Goal: Task Accomplishment & Management: Complete application form

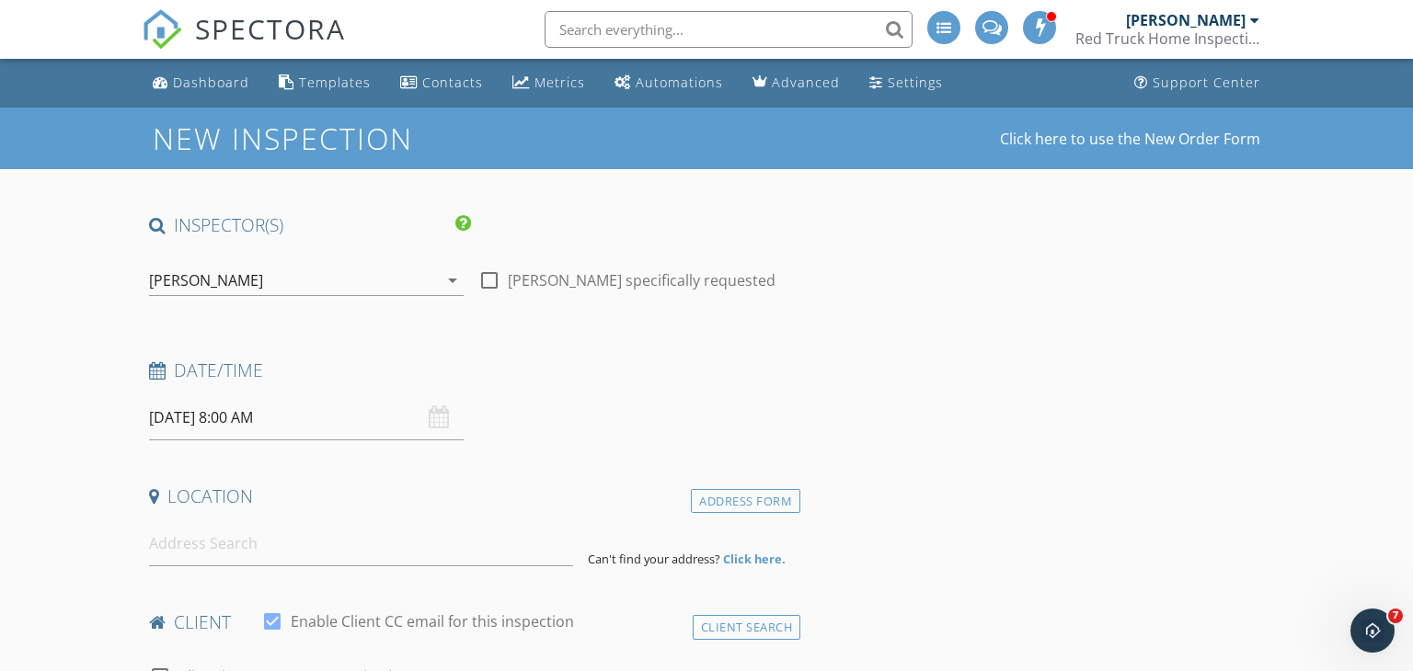
click at [453, 283] on icon "arrow_drop_down" at bounding box center [453, 281] width 22 height 22
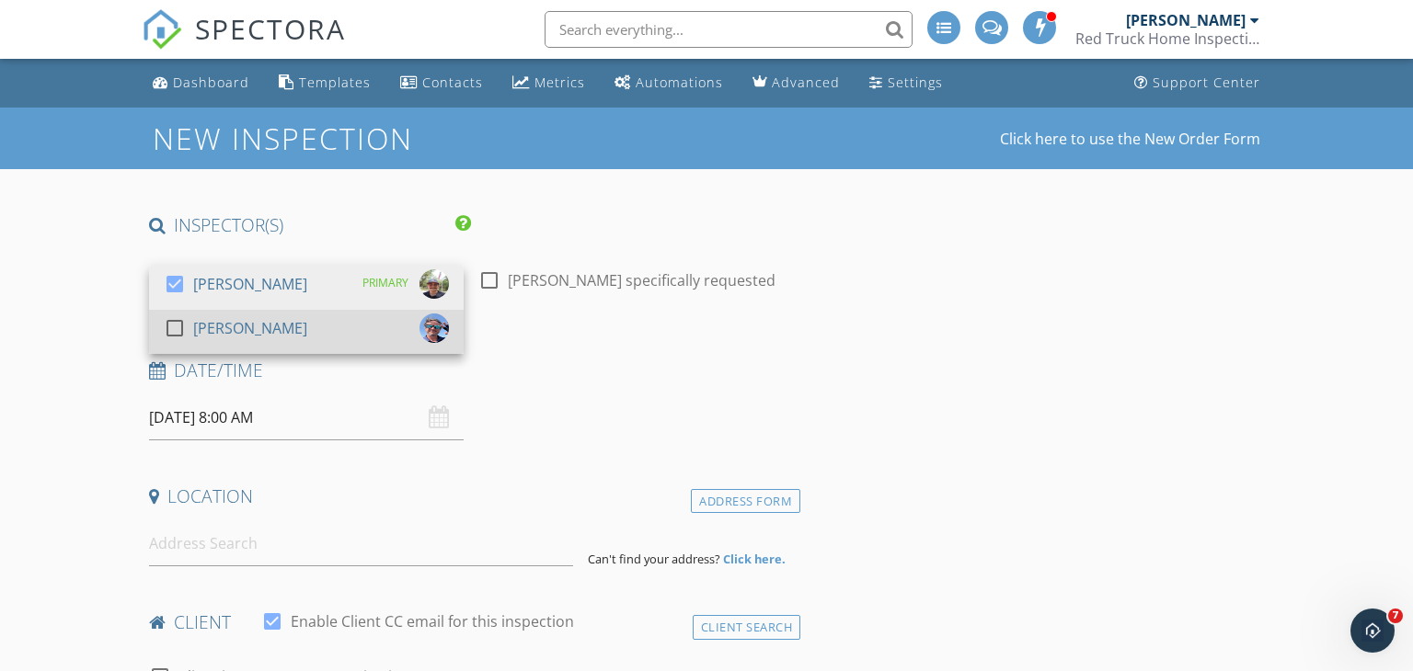
click at [332, 327] on div "check_box_outline_blank [PERSON_NAME]" at bounding box center [306, 332] width 285 height 37
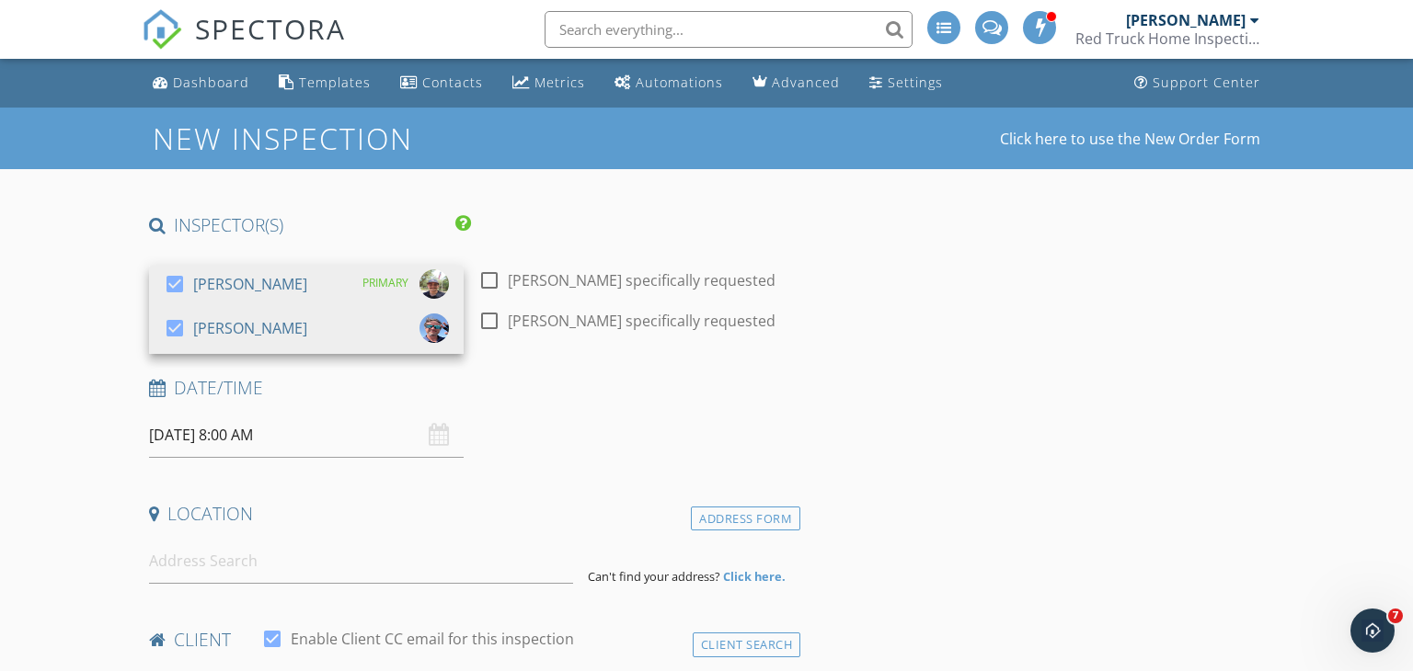
click at [493, 320] on div at bounding box center [489, 320] width 31 height 31
checkbox input "true"
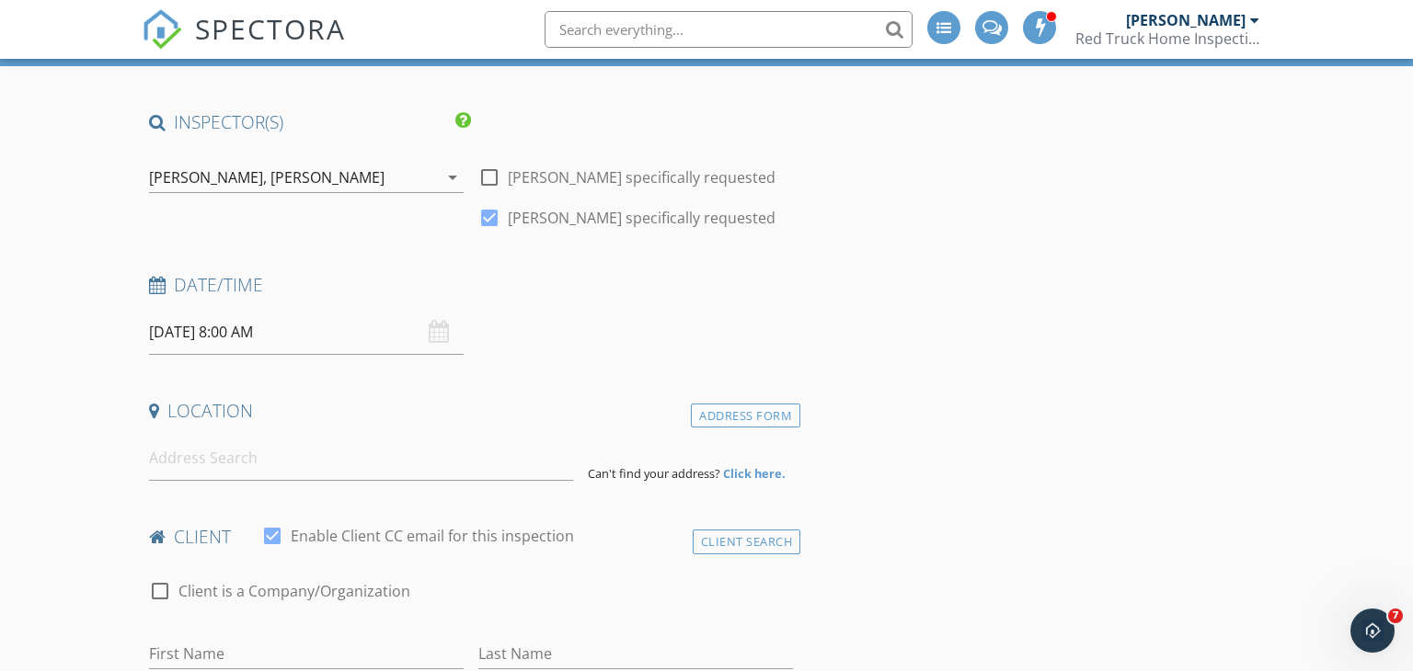
scroll to position [107, 0]
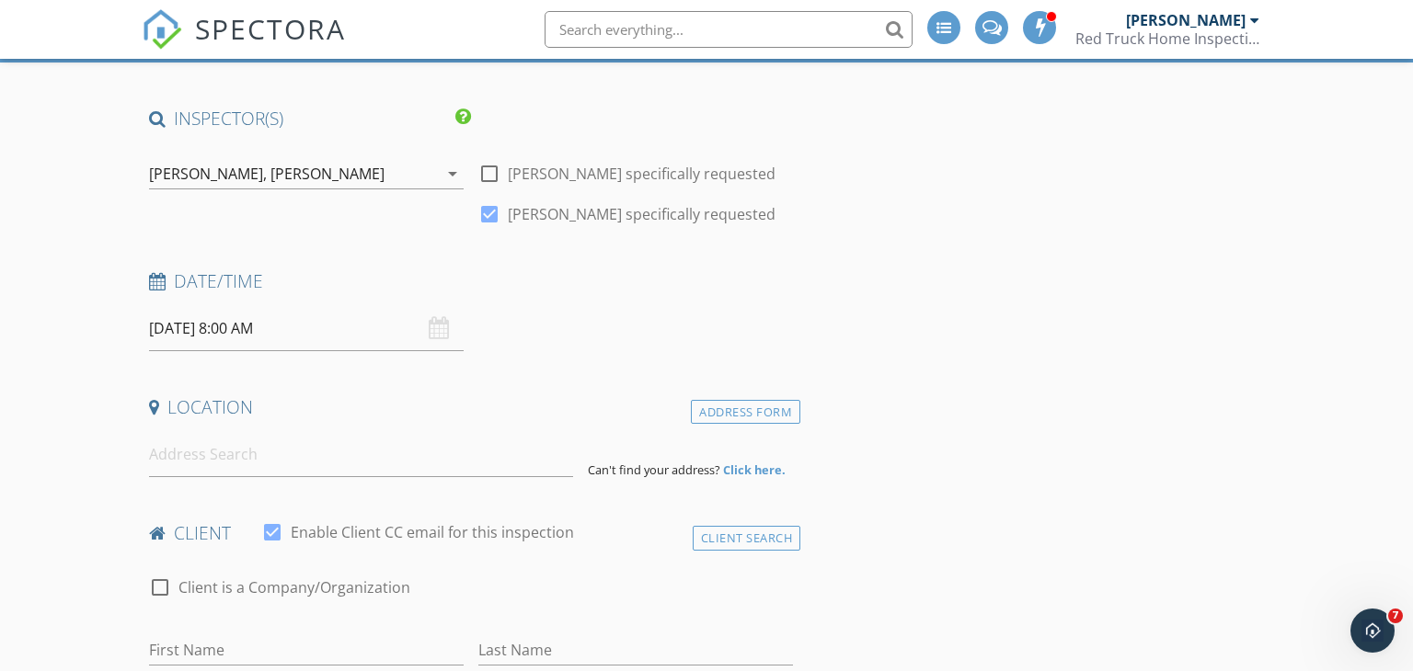
click at [430, 327] on div "[DATE] 8:00 AM" at bounding box center [306, 328] width 315 height 45
click at [436, 332] on div "[DATE] 8:00 AM" at bounding box center [306, 328] width 315 height 45
click at [318, 328] on input "[DATE] 8:00 AM" at bounding box center [306, 328] width 315 height 45
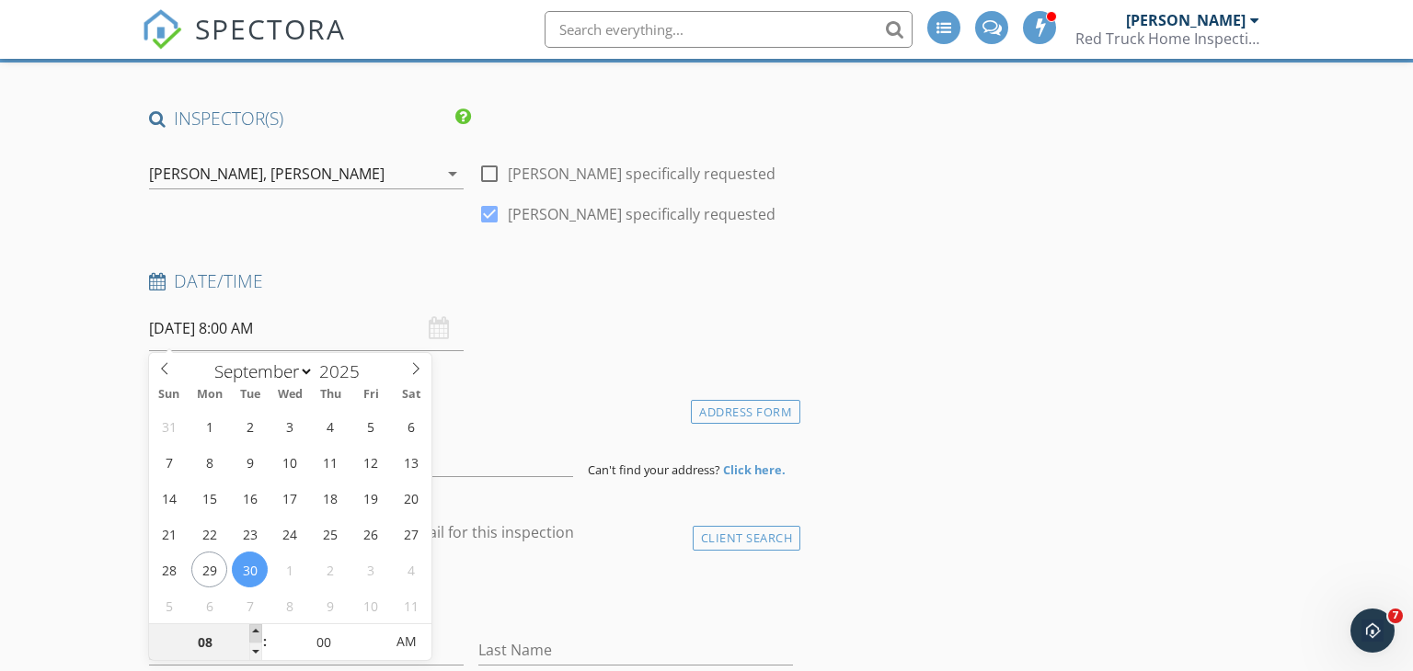
click at [255, 629] on span at bounding box center [255, 634] width 13 height 18
type input "09"
type input "[DATE] 9:00 AM"
type input "10"
type input "[DATE] 10:00 AM"
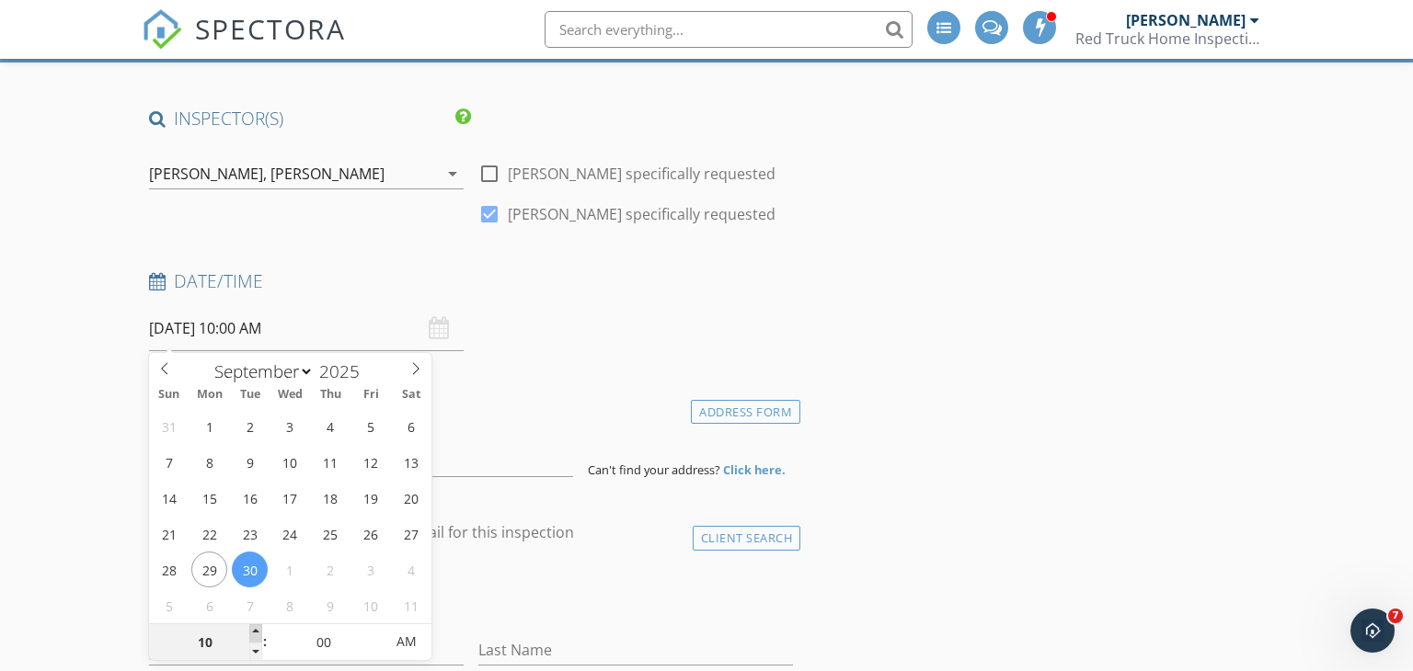
click at [255, 629] on span at bounding box center [255, 634] width 13 height 18
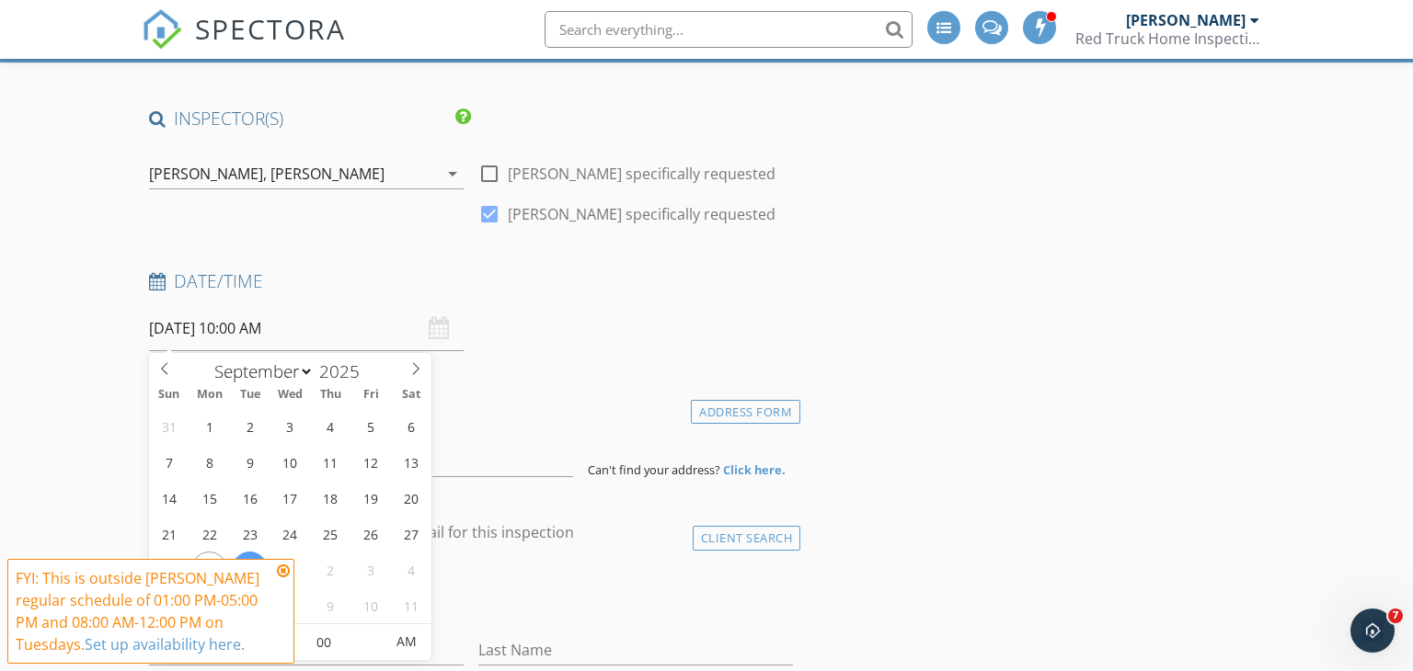
click at [284, 570] on icon at bounding box center [283, 571] width 13 height 15
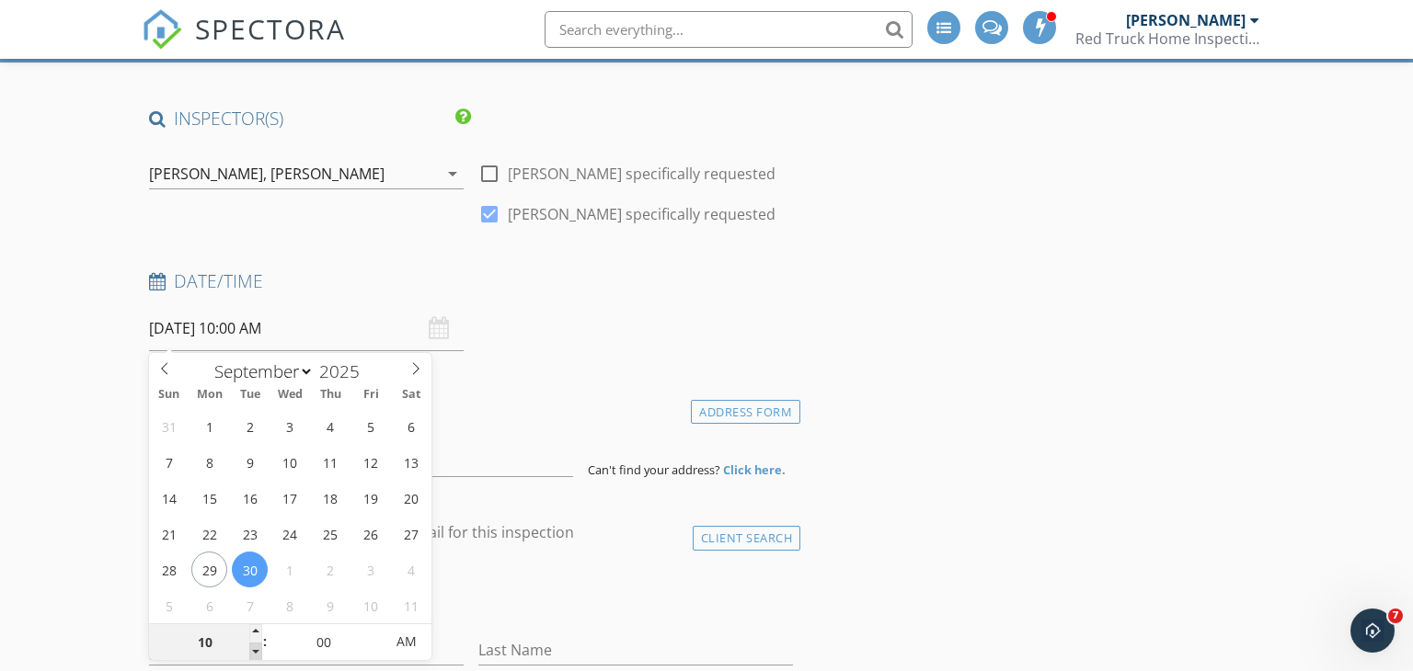
click at [254, 652] on span at bounding box center [255, 652] width 13 height 18
type input "09"
type input "[DATE] 9:00 AM"
click at [605, 284] on h4 "Date/Time" at bounding box center [471, 282] width 645 height 24
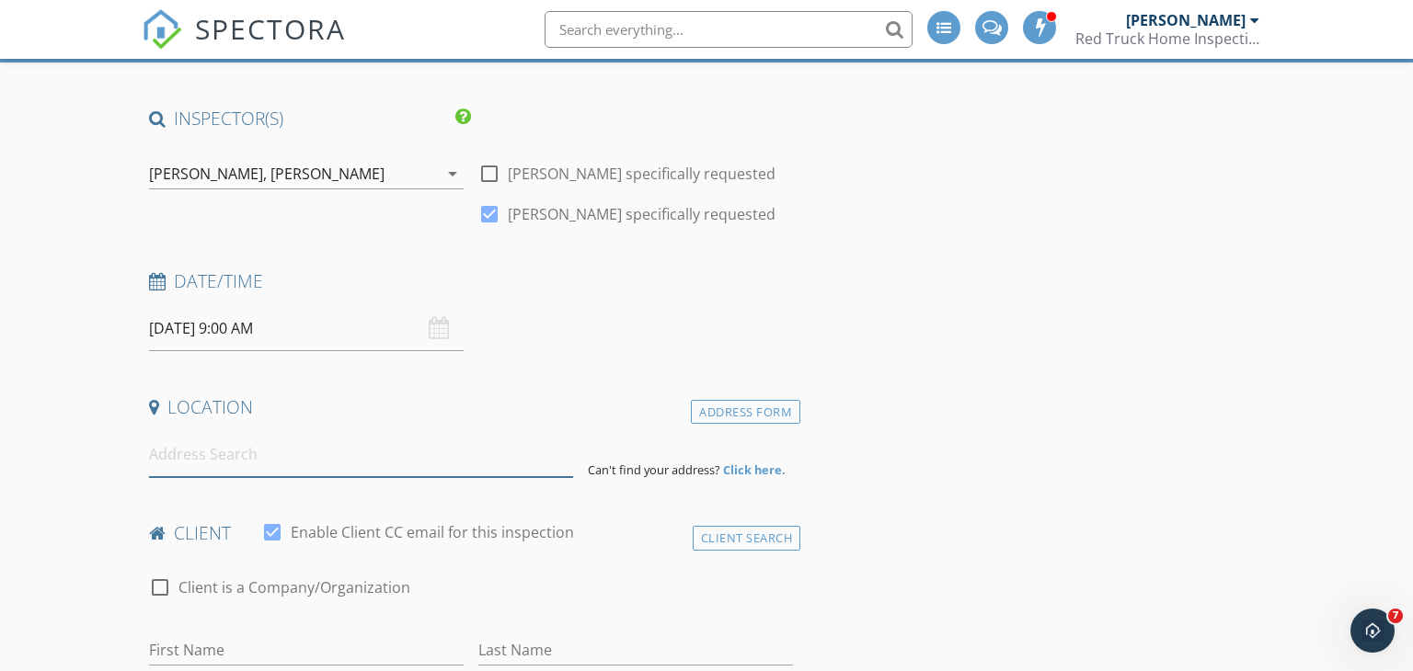
click at [282, 450] on input at bounding box center [361, 454] width 425 height 45
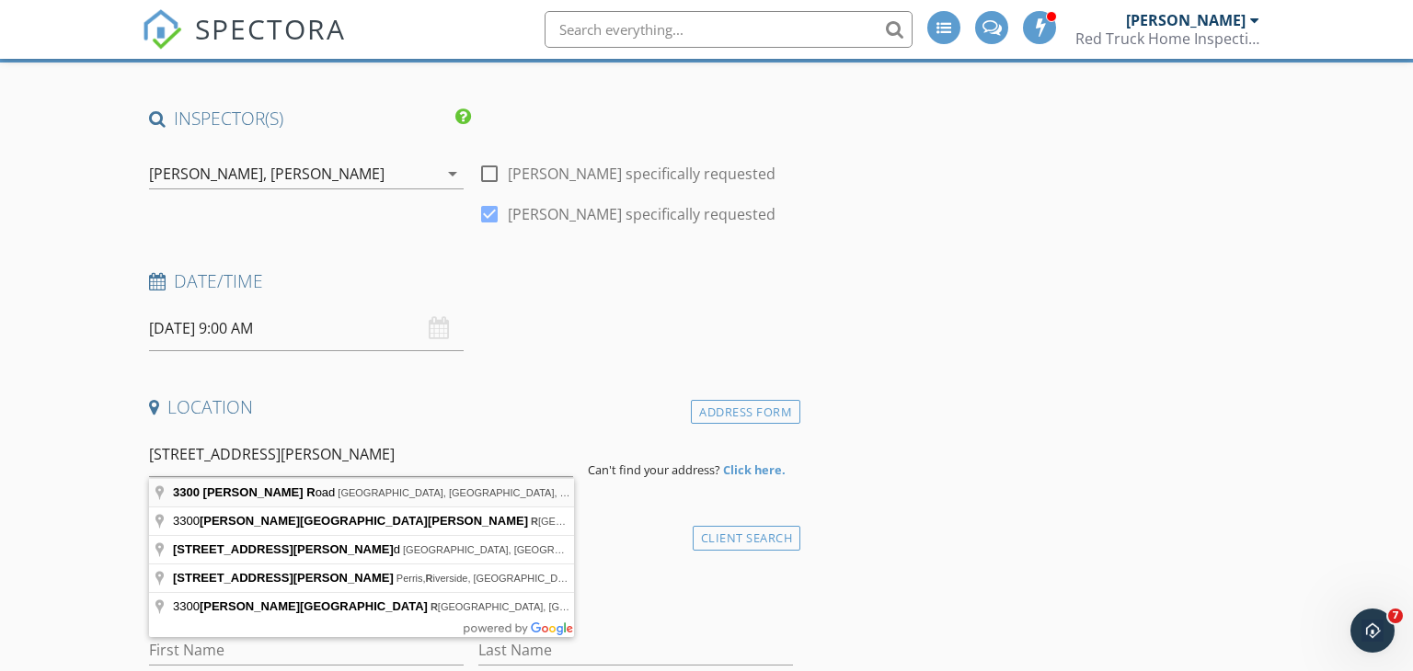
type input "[STREET_ADDRESS][PERSON_NAME]"
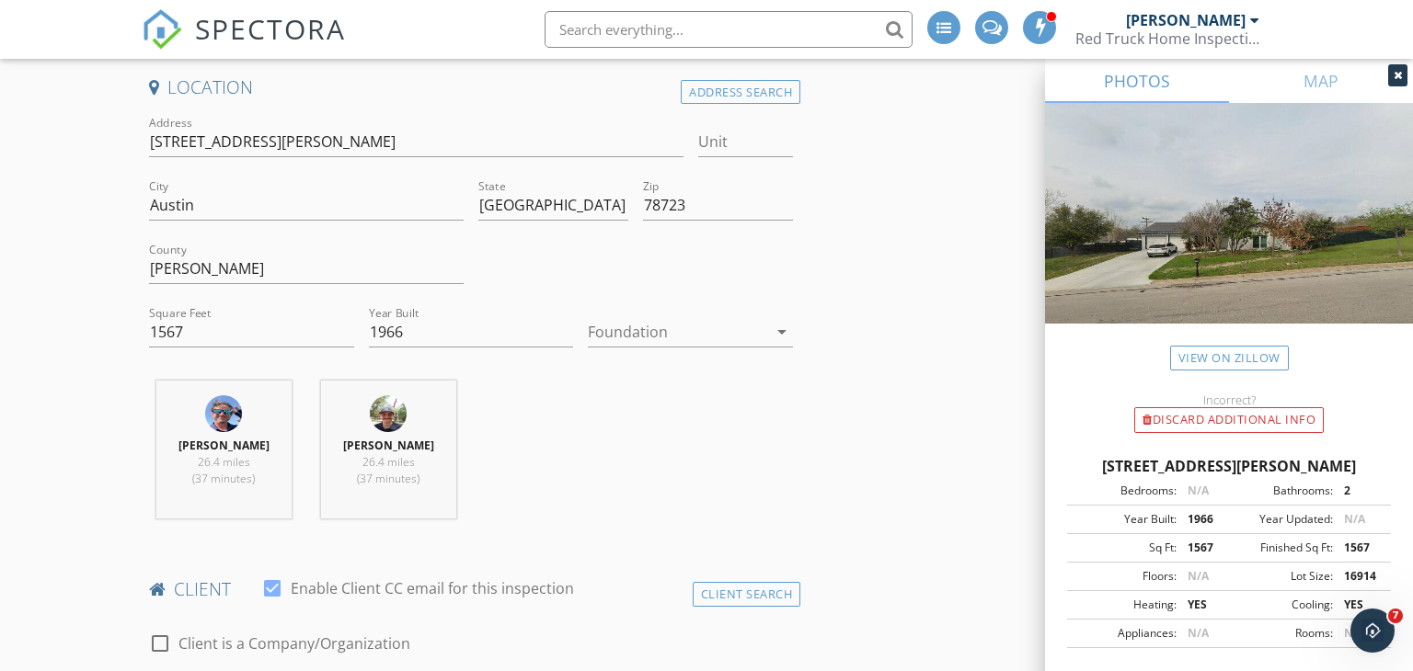
scroll to position [427, 0]
click at [731, 332] on div at bounding box center [677, 331] width 179 height 29
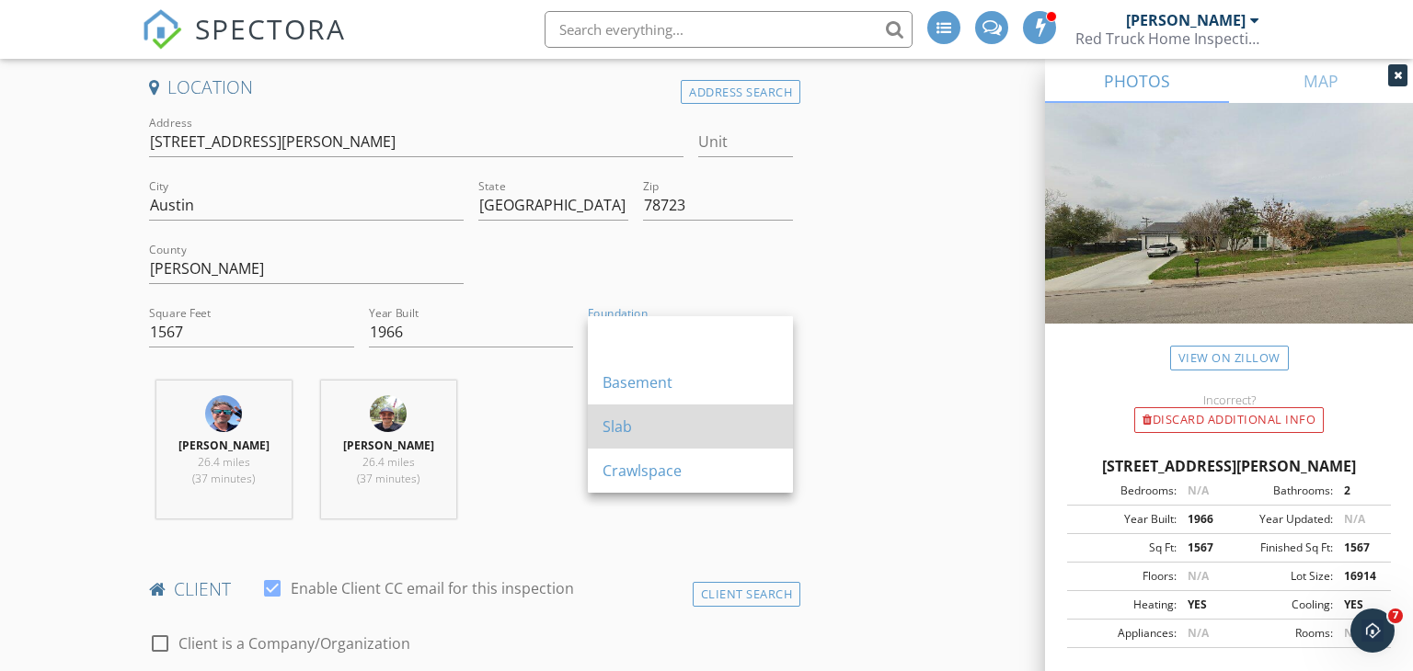
click at [671, 419] on div "Slab" at bounding box center [690, 427] width 176 height 22
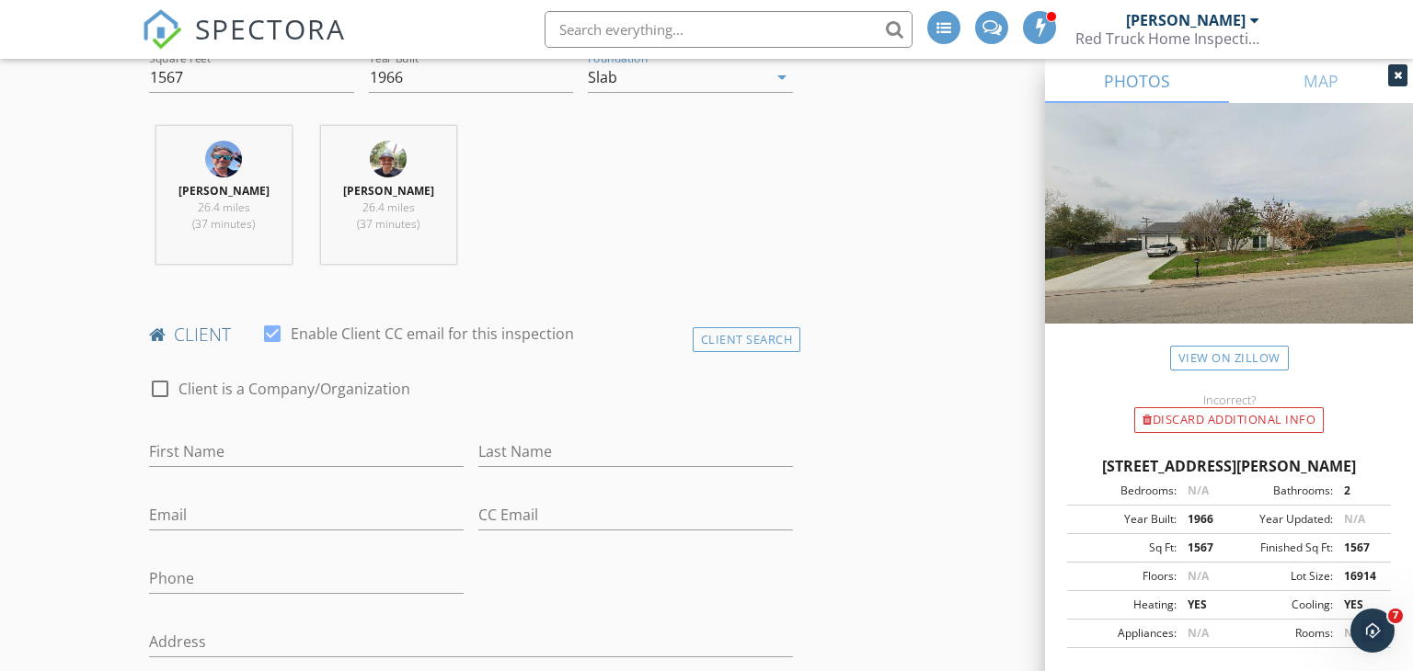
scroll to position [702, 0]
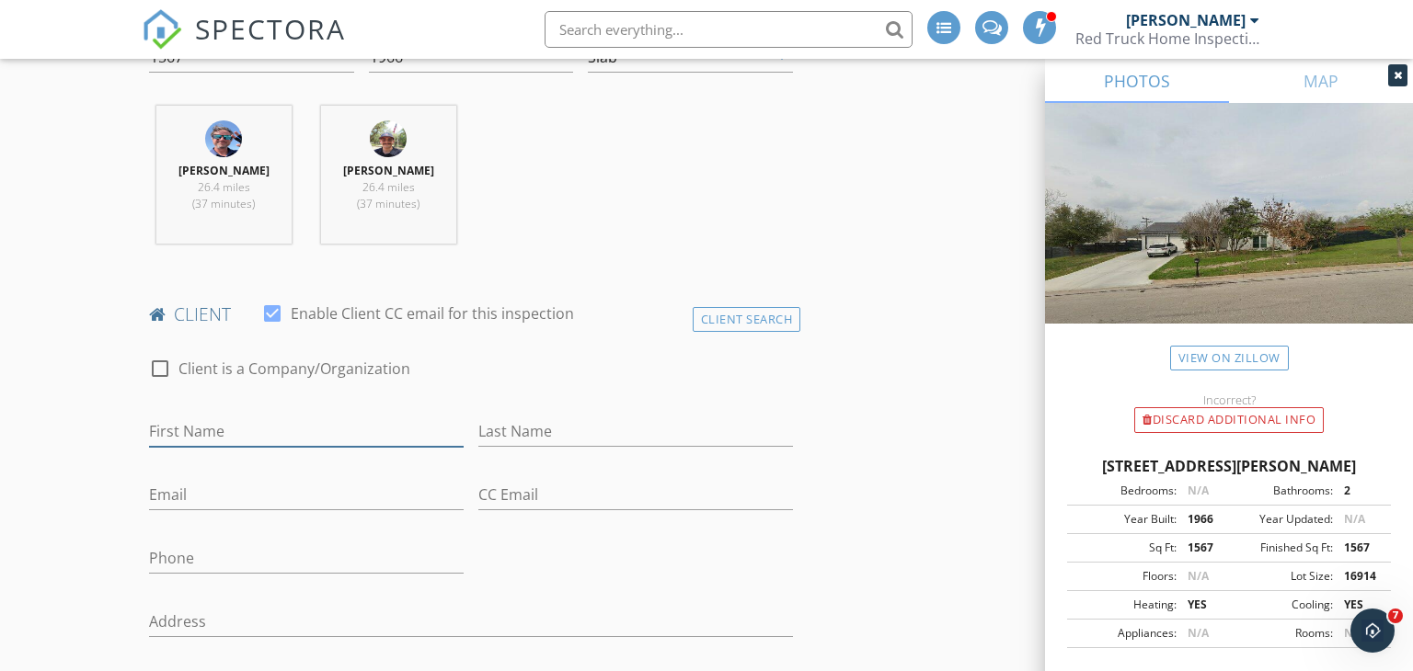
click at [370, 426] on input "First Name" at bounding box center [306, 432] width 315 height 30
type input "[PERSON_NAME]"
click at [580, 428] on input "Last Name" at bounding box center [635, 432] width 315 height 30
type input "[PERSON_NAME]"
click at [297, 499] on input "Email" at bounding box center [306, 495] width 315 height 30
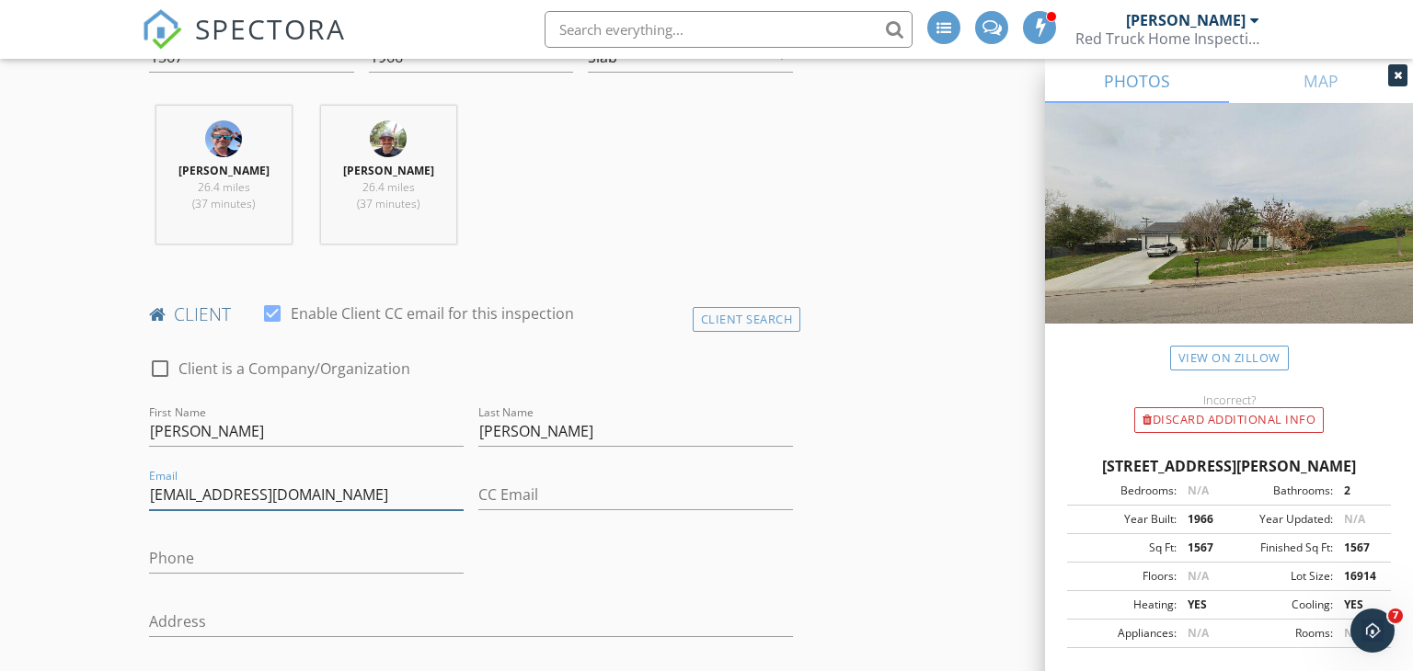
type input "[EMAIL_ADDRESS][DOMAIN_NAME]"
click at [495, 497] on input "CC Email" at bounding box center [635, 495] width 315 height 30
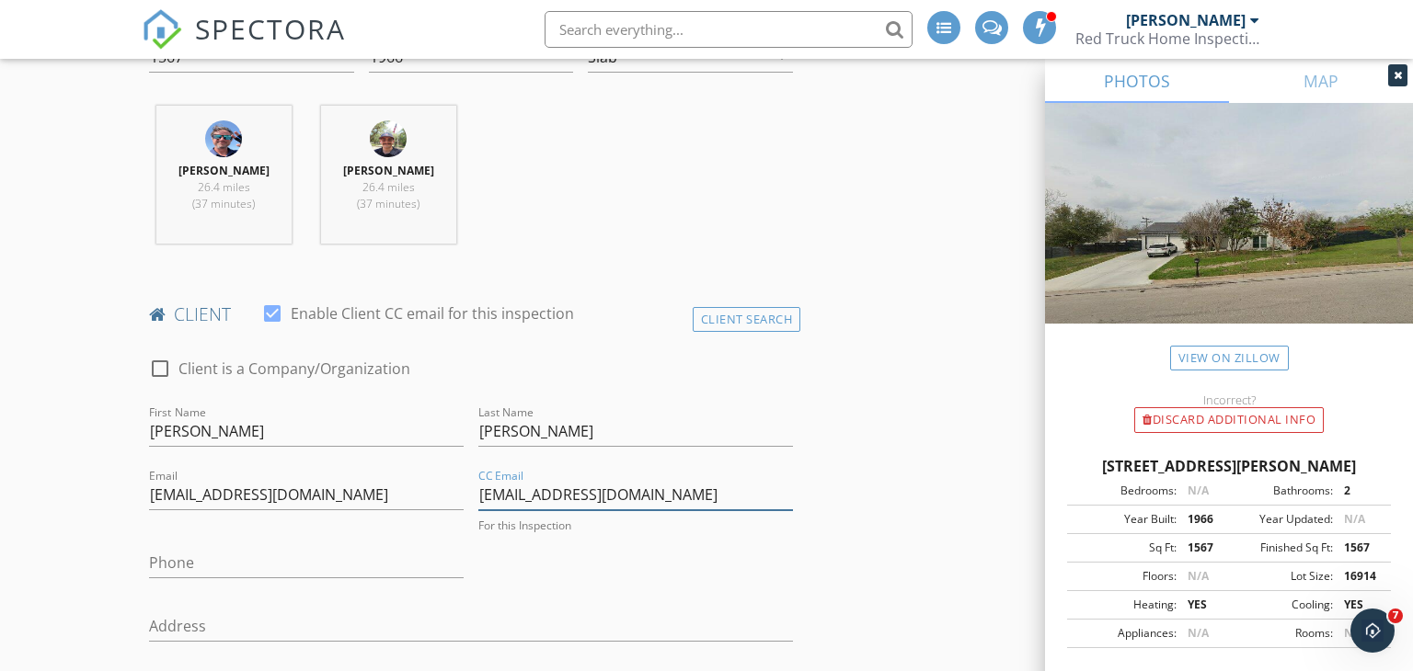
type input "[EMAIL_ADDRESS][DOMAIN_NAME]"
click at [288, 560] on input "Phone" at bounding box center [306, 563] width 315 height 30
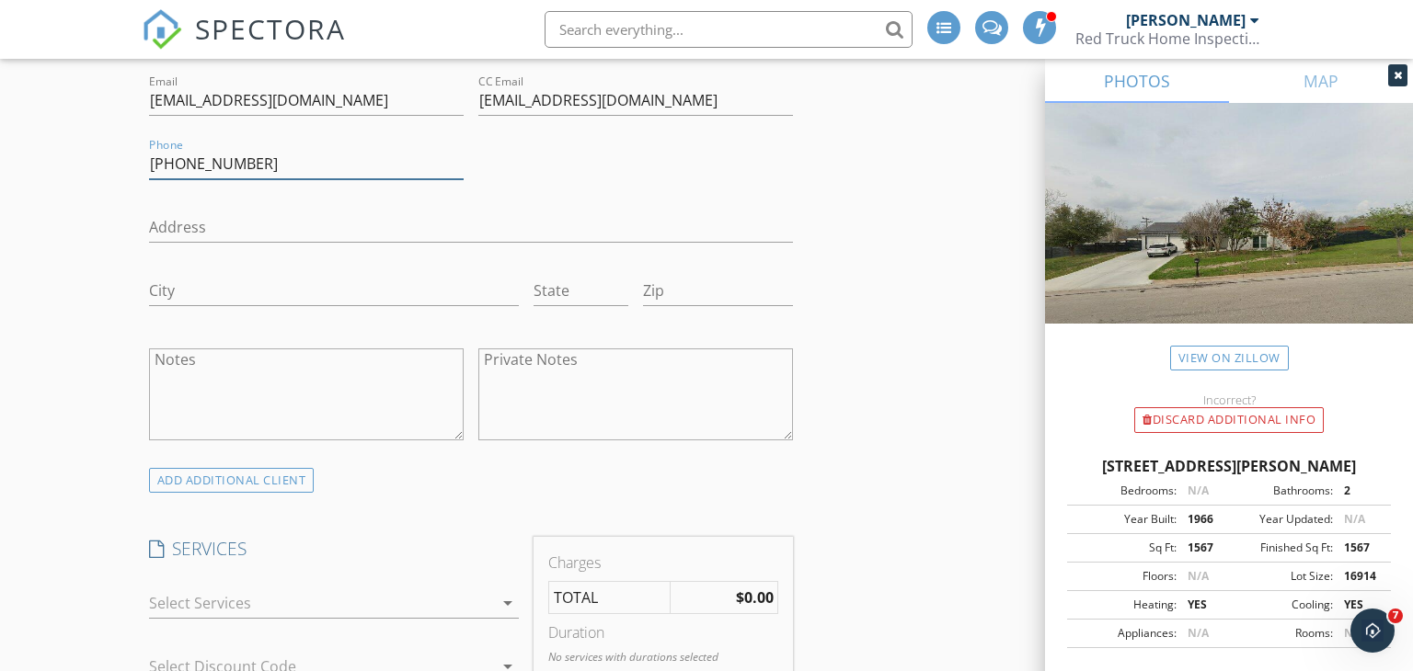
scroll to position [1098, 0]
type input "[PHONE_NUMBER]"
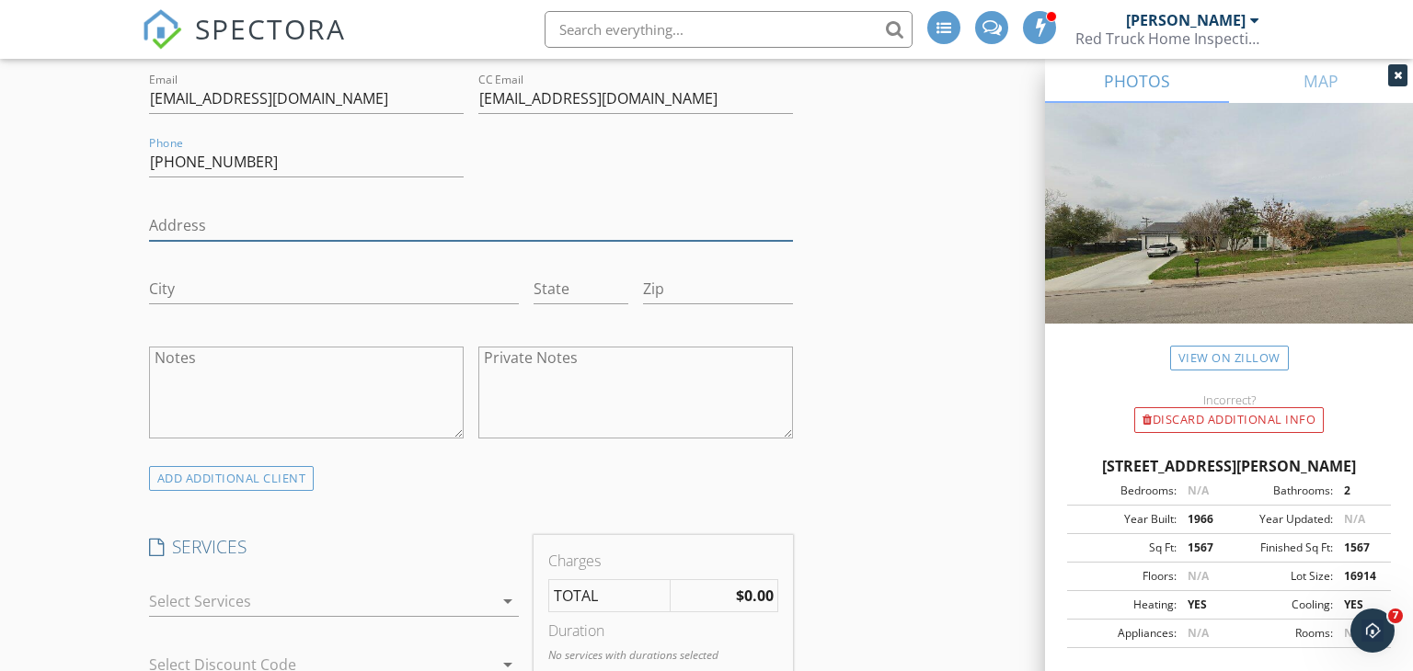
click at [175, 220] on input "Address" at bounding box center [471, 226] width 645 height 30
type input "[STREET_ADDRESS][PERSON_NAME]"
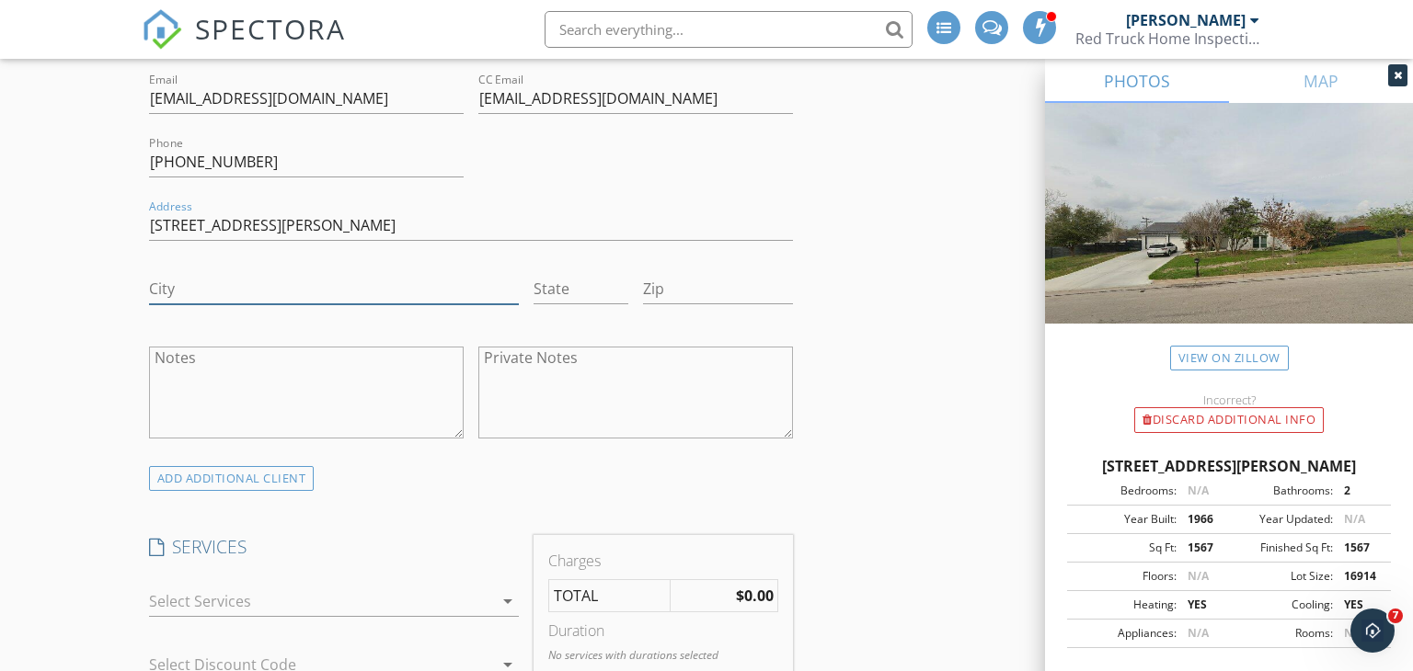
click at [201, 280] on input "City" at bounding box center [334, 289] width 370 height 30
type input "Austin"
click at [564, 285] on input "State" at bounding box center [580, 289] width 95 height 30
type input "[GEOGRAPHIC_DATA]"
click at [731, 293] on input "Zip" at bounding box center [718, 289] width 150 height 30
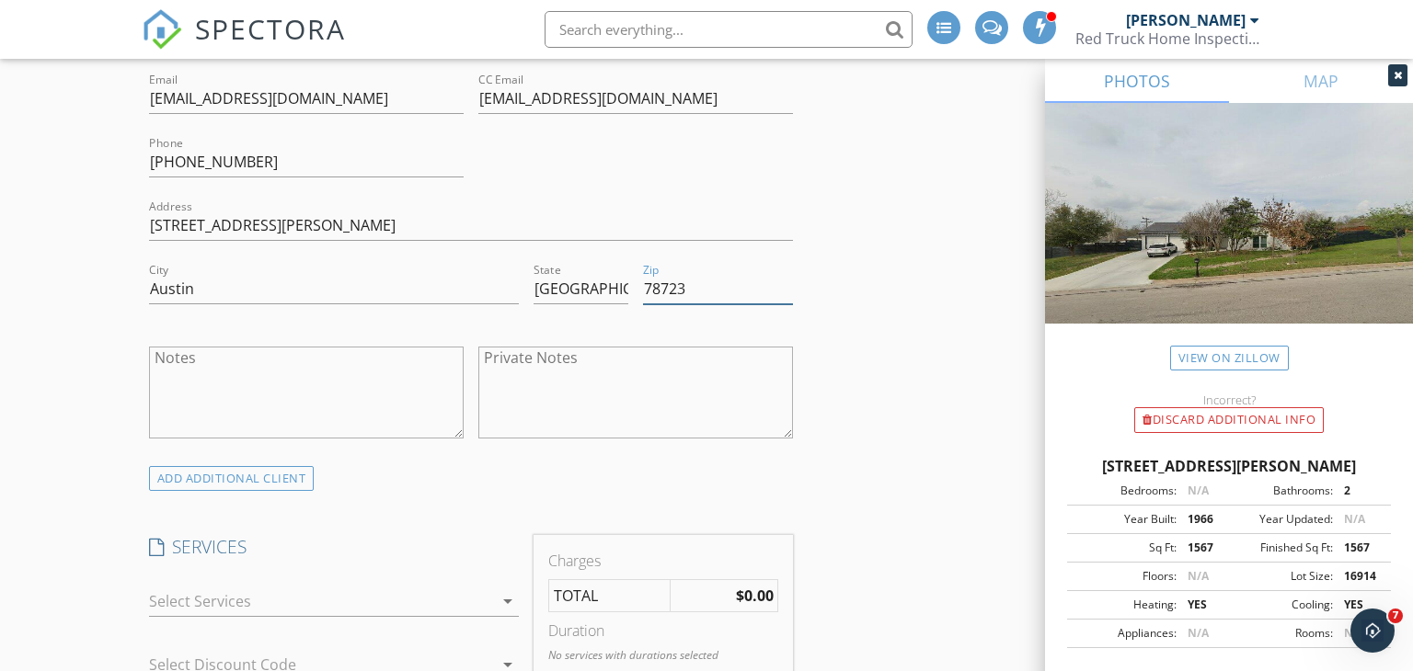
type input "78723"
click at [278, 392] on textarea "Notes" at bounding box center [306, 393] width 315 height 92
type textarea "r"
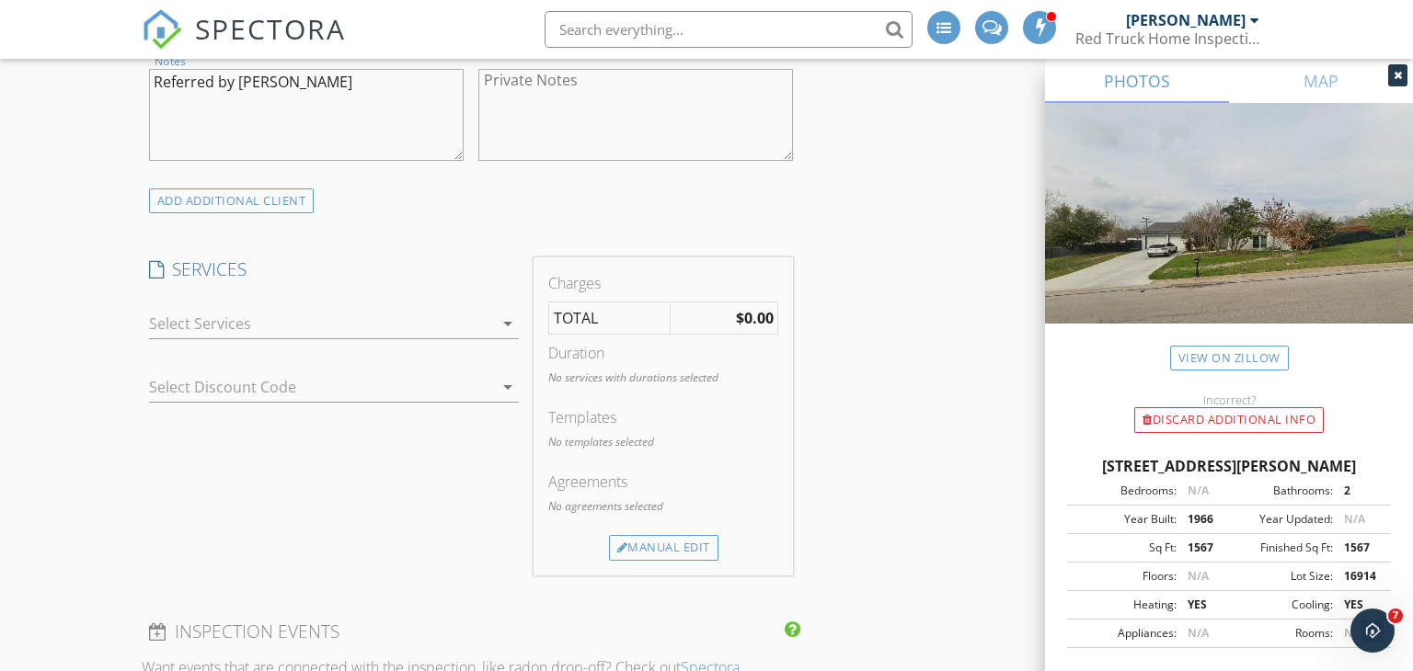
scroll to position [1378, 0]
type textarea "Referred by [PERSON_NAME]"
click at [402, 329] on div at bounding box center [321, 321] width 344 height 29
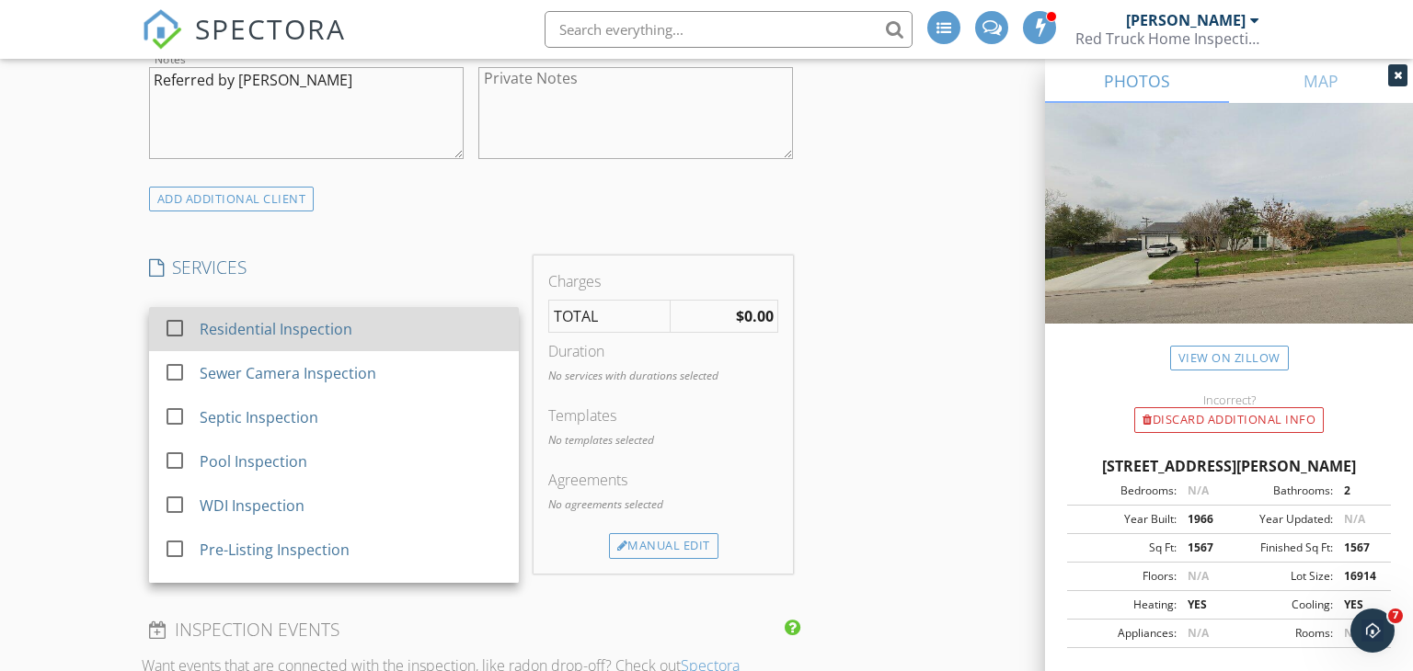
click at [175, 331] on div at bounding box center [174, 328] width 31 height 31
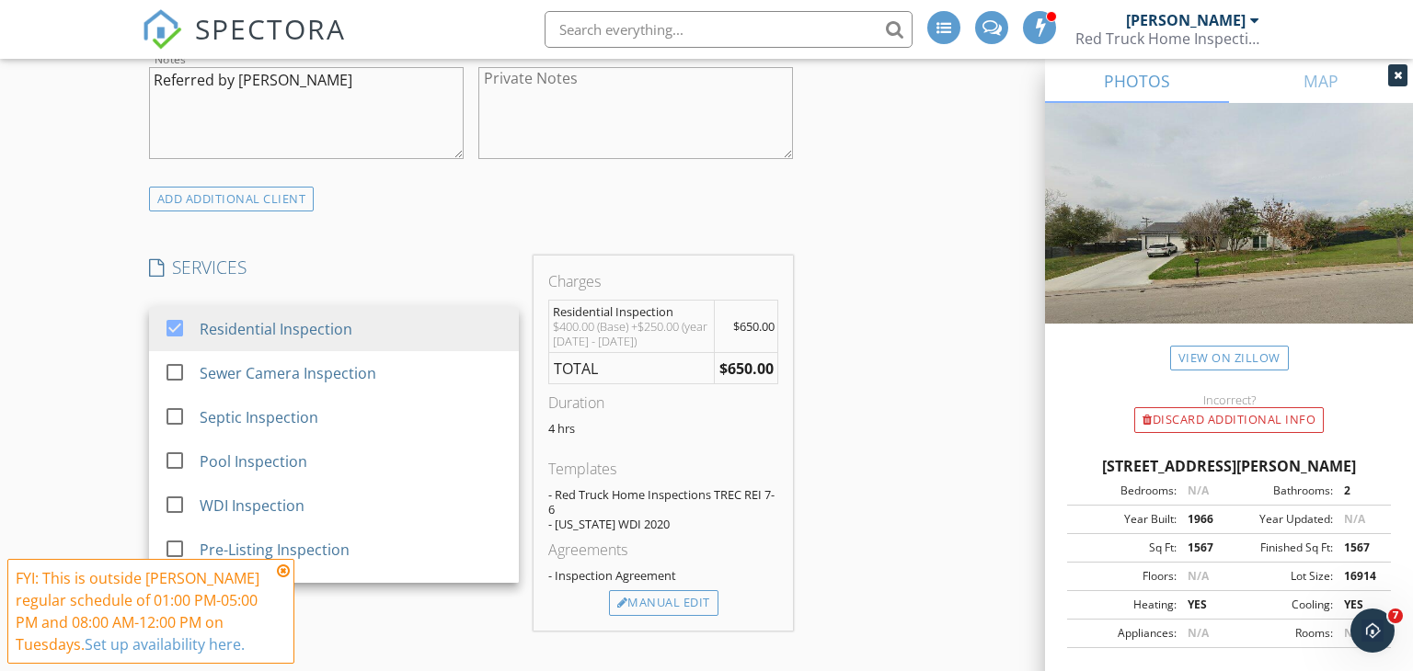
click at [384, 285] on div "SERVICES check_box Residential Inspection check_box_outline_blank Sewer Camera …" at bounding box center [334, 443] width 384 height 375
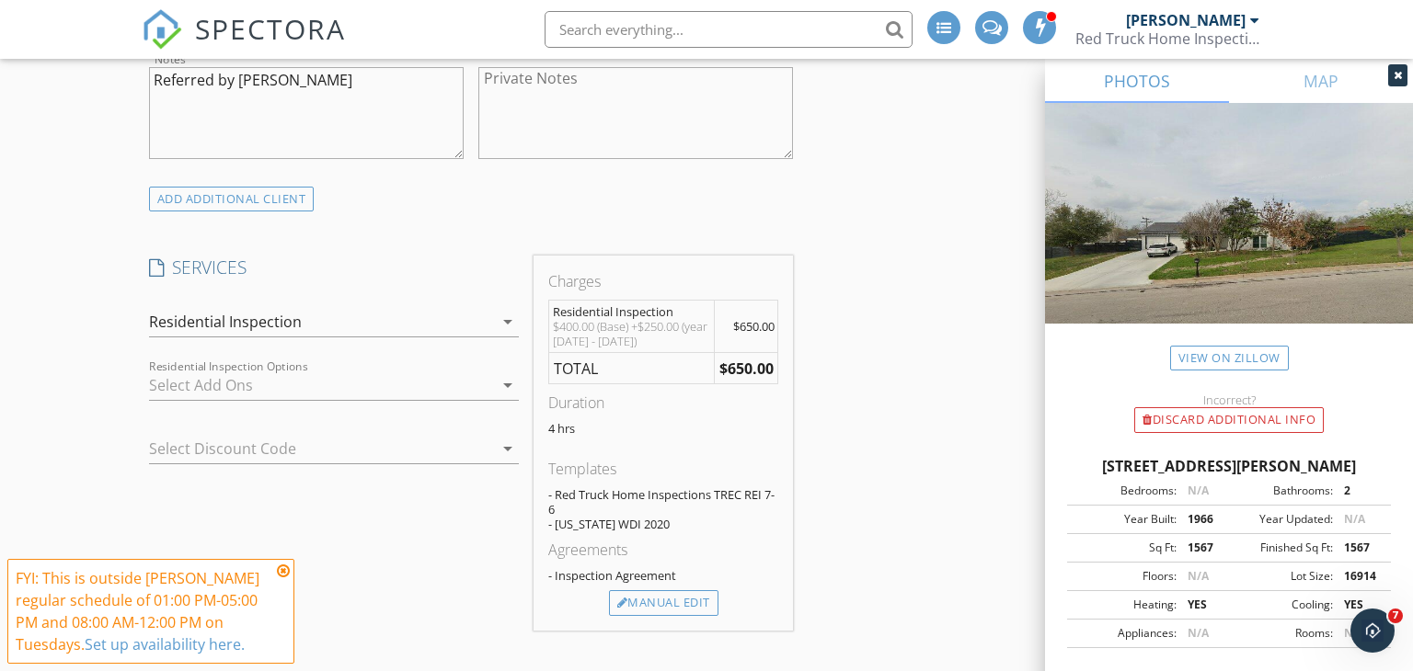
click at [328, 386] on div at bounding box center [321, 385] width 344 height 29
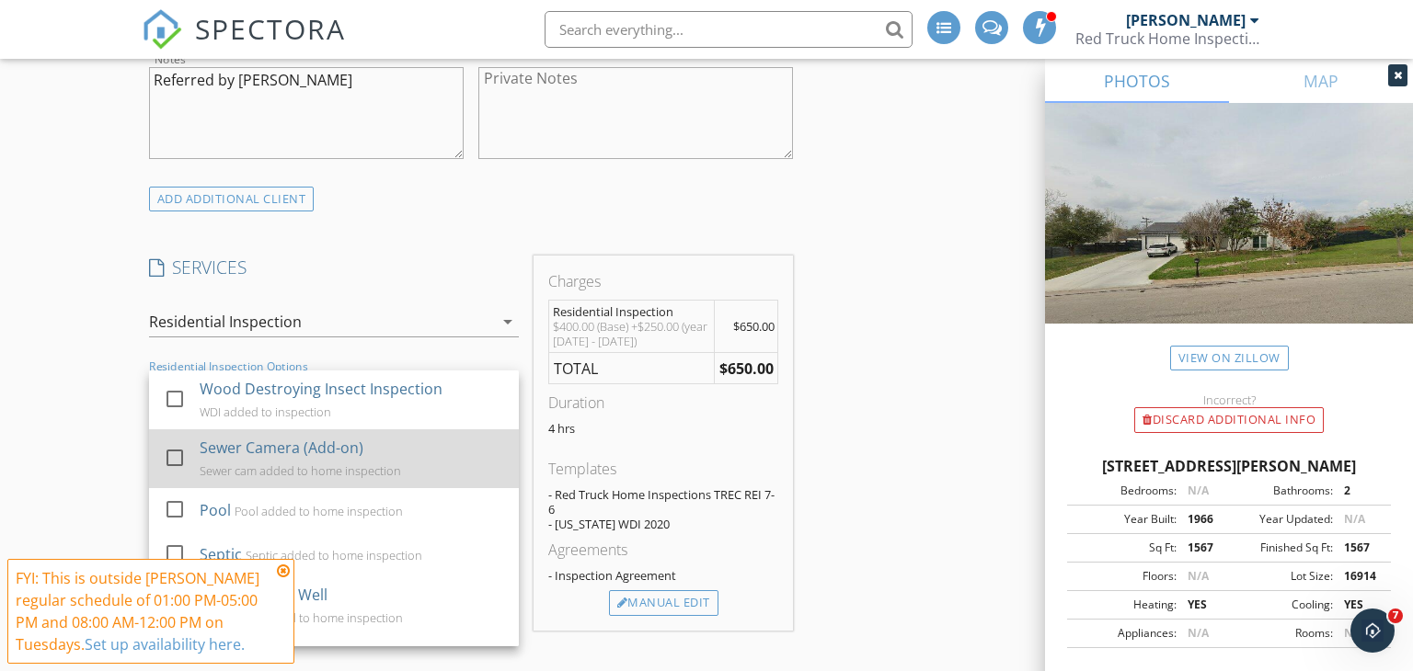
click at [170, 457] on div at bounding box center [174, 457] width 31 height 31
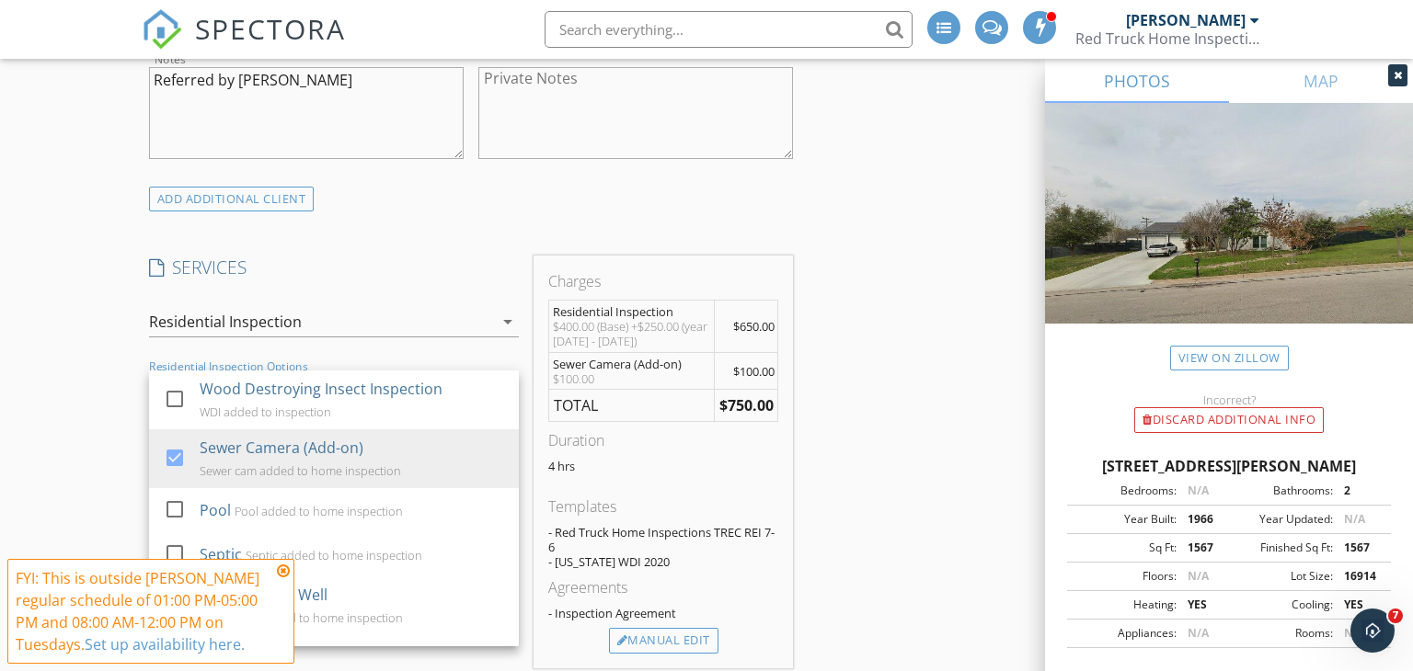
click at [407, 212] on div "INSPECTOR(S) check_box [PERSON_NAME] PRIMARY check_box [PERSON_NAME] [PERSON_NA…" at bounding box center [472, 456] width 660 height 3242
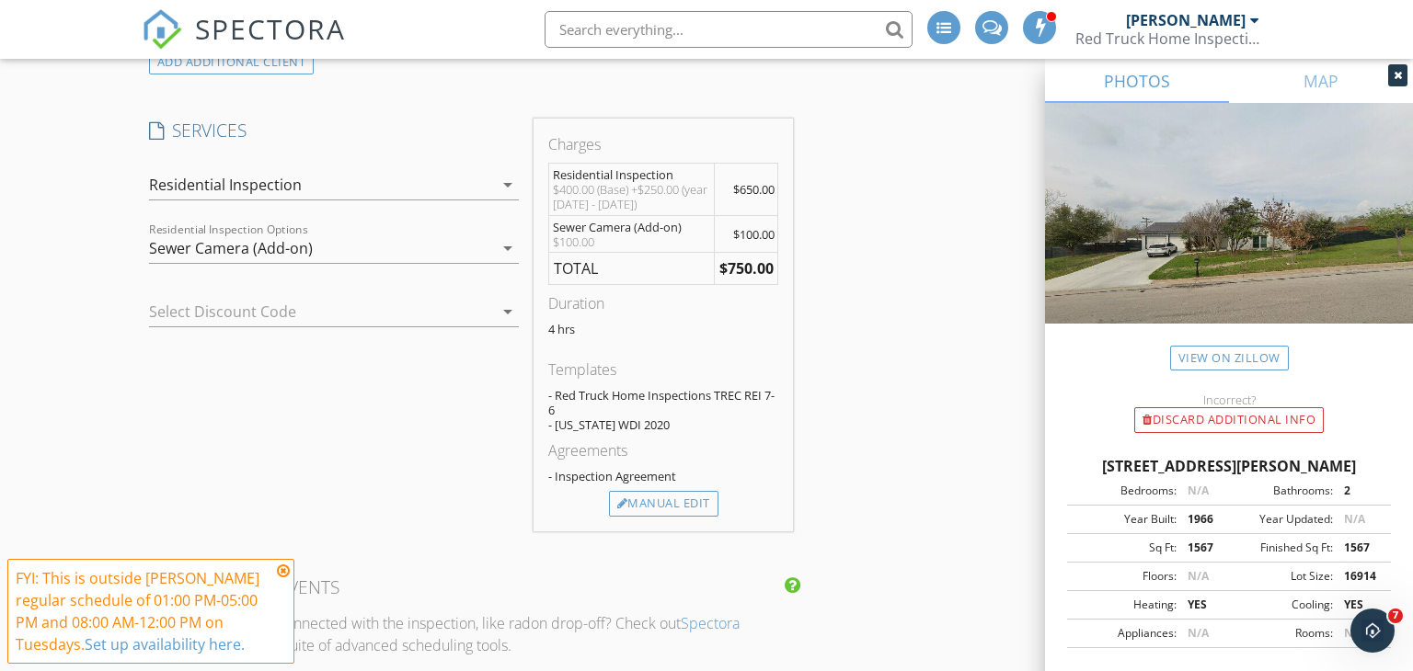
scroll to position [1547, 0]
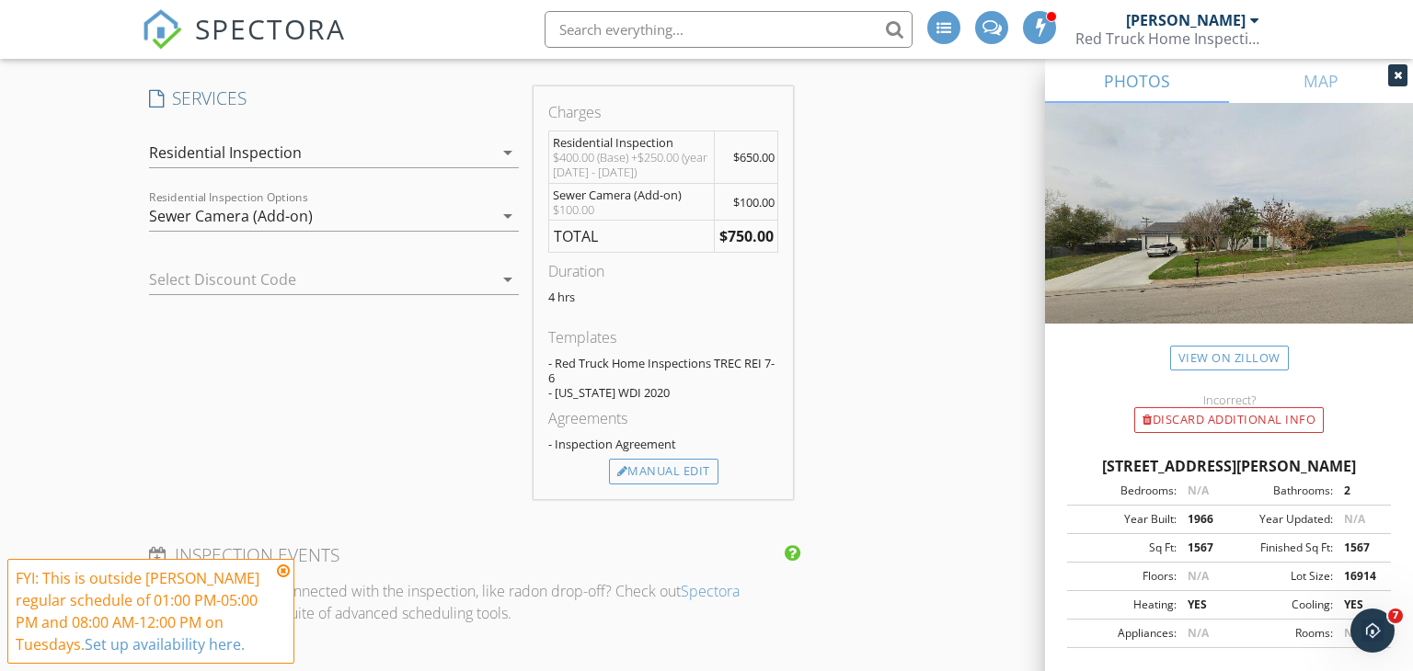
click at [282, 573] on icon at bounding box center [283, 571] width 13 height 15
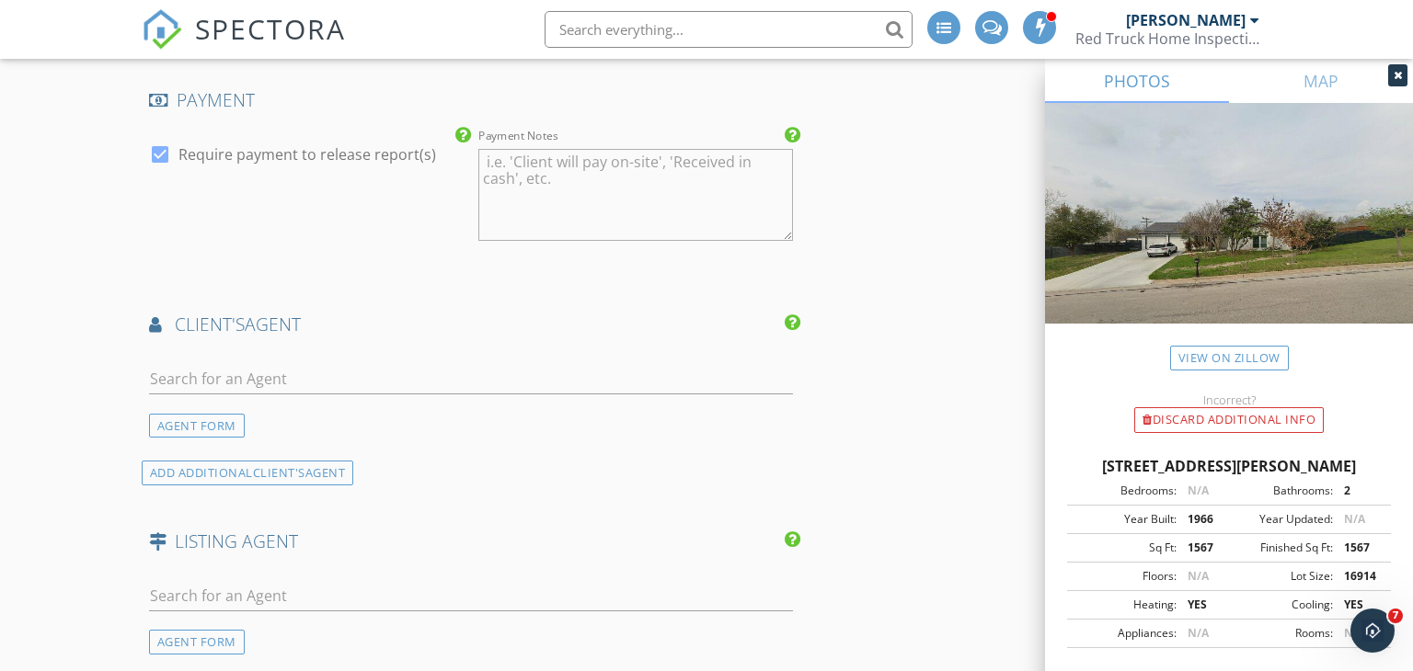
scroll to position [2148, 0]
click at [216, 411] on div "AGENT FORM" at bounding box center [197, 420] width 96 height 25
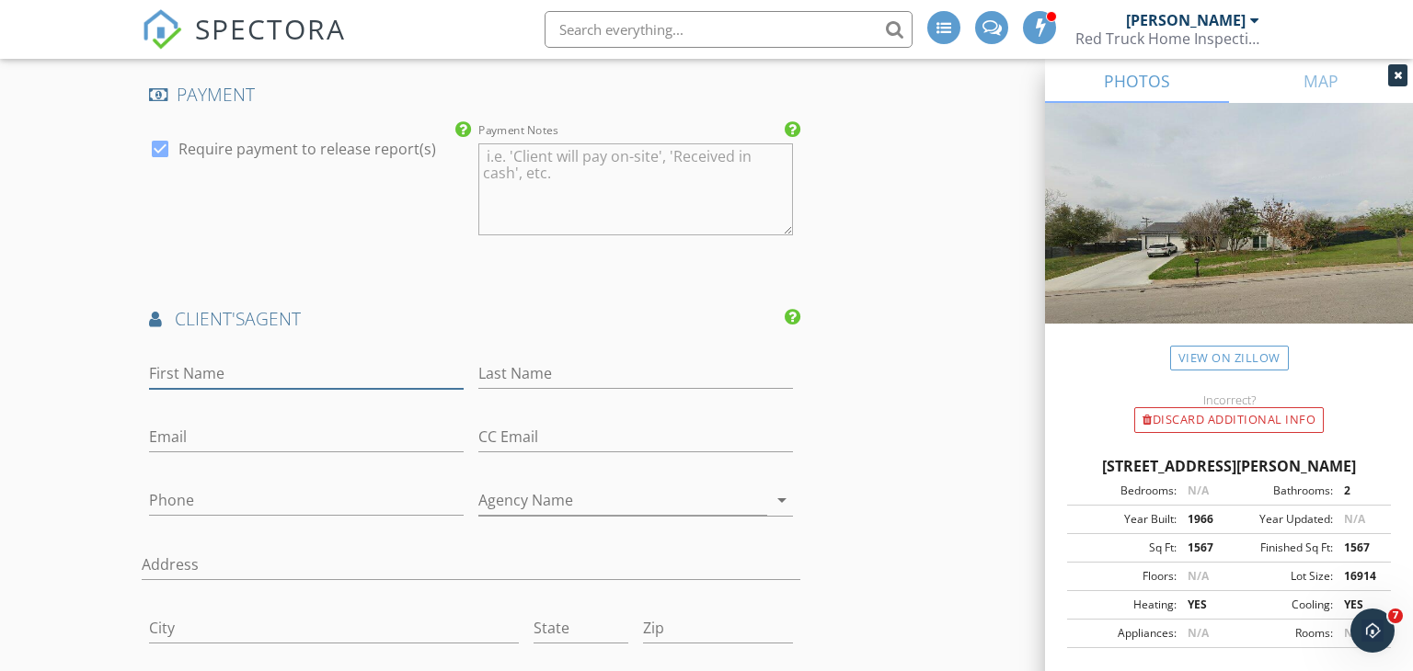
click at [266, 368] on input "First Name" at bounding box center [306, 374] width 315 height 30
type input "[PERSON_NAME]"
click at [584, 369] on input "Last Name" at bounding box center [635, 374] width 315 height 30
type input "[PERSON_NAME]"
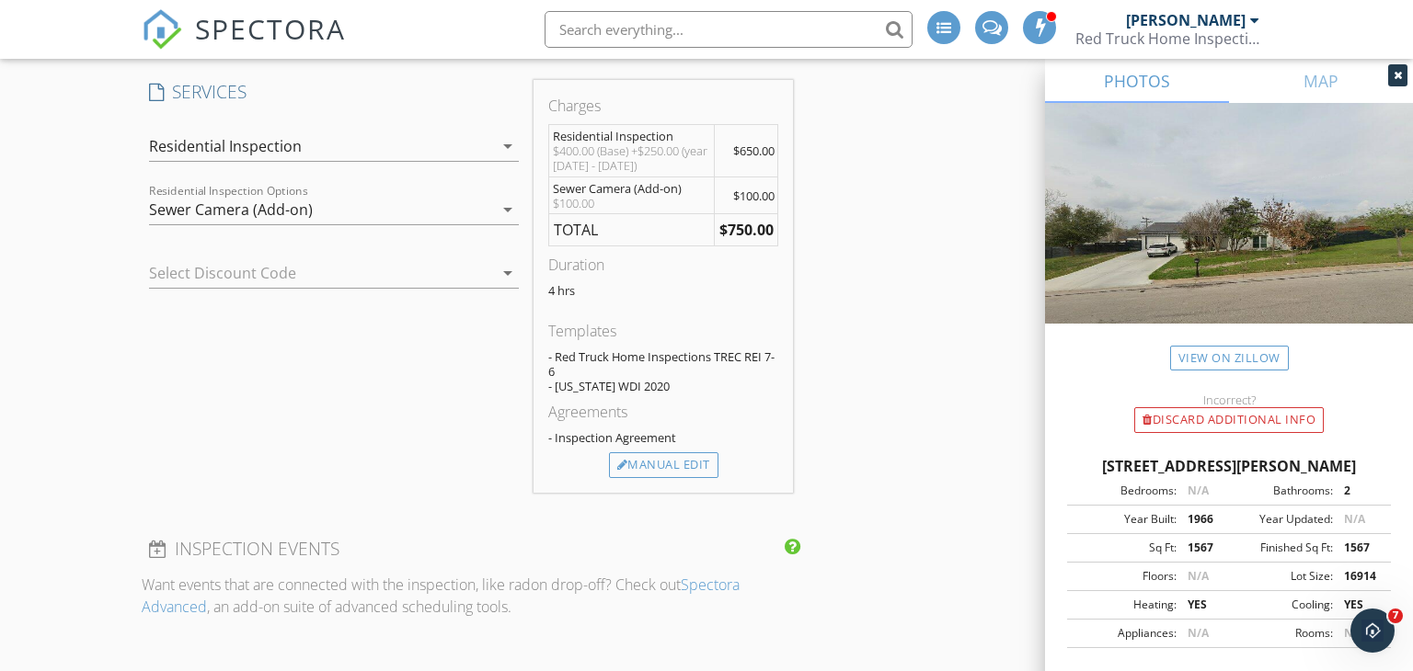
scroll to position [1550, 0]
click at [674, 466] on div "Manual Edit" at bounding box center [663, 469] width 109 height 26
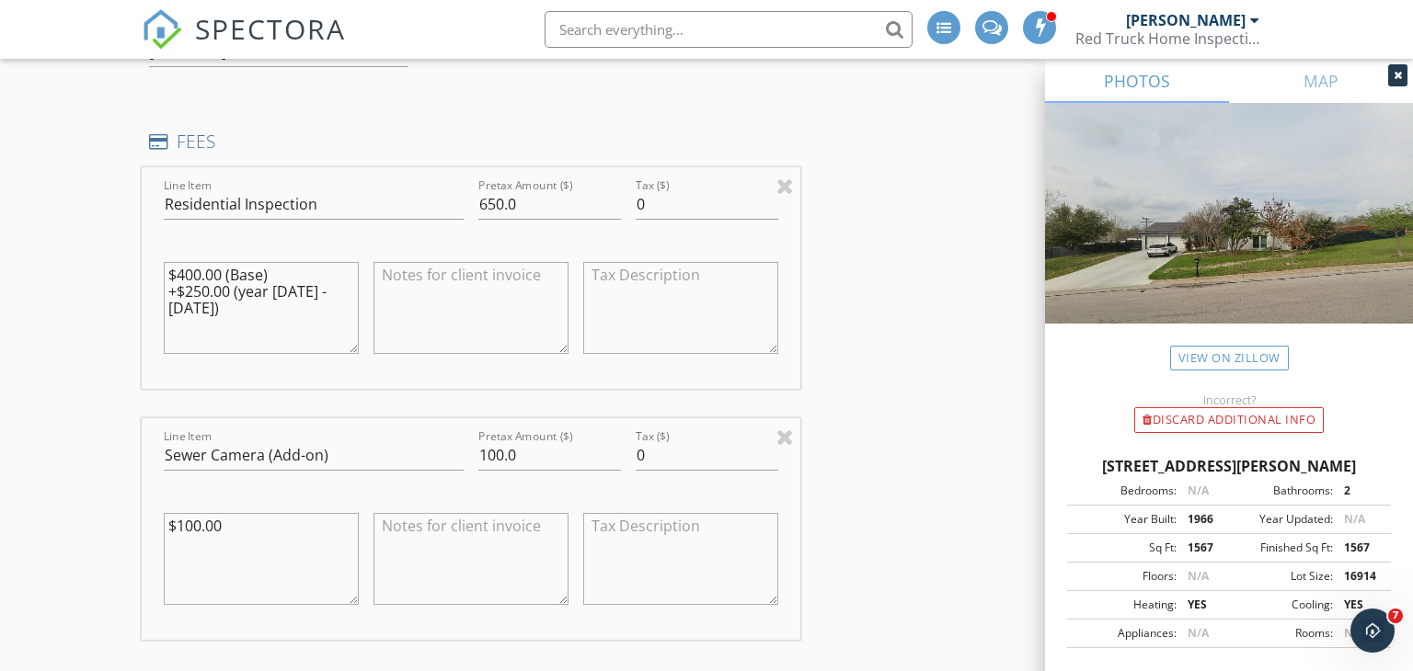
scroll to position [1718, 0]
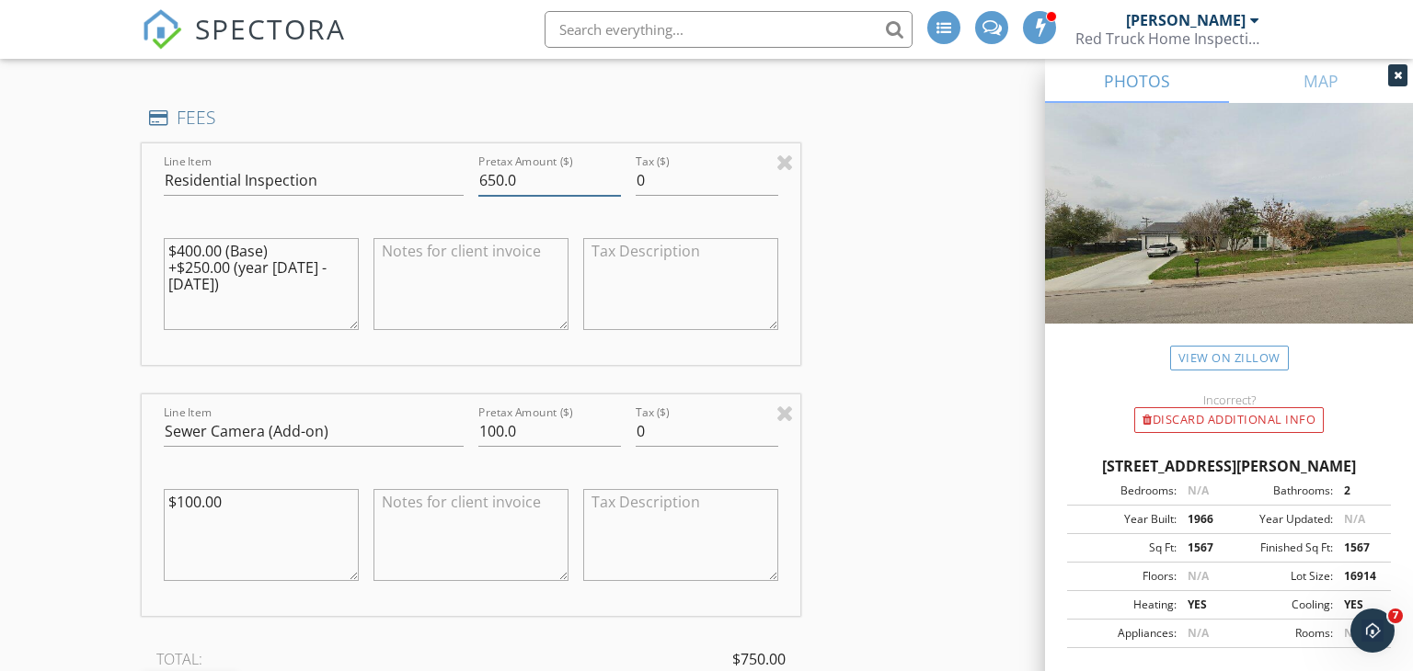
click at [501, 179] on input "650.0" at bounding box center [549, 181] width 143 height 30
click at [494, 179] on input "650.0" at bounding box center [549, 181] width 143 height 30
type input "650.0"
click at [203, 266] on textarea "$400.00 (Base) +$250.00 (year [DATE] - [DATE])" at bounding box center [261, 284] width 195 height 92
click at [279, 249] on textarea "$400.00 (Base) +$200.00 (year [DATE] - [DATE])" at bounding box center [261, 284] width 195 height 92
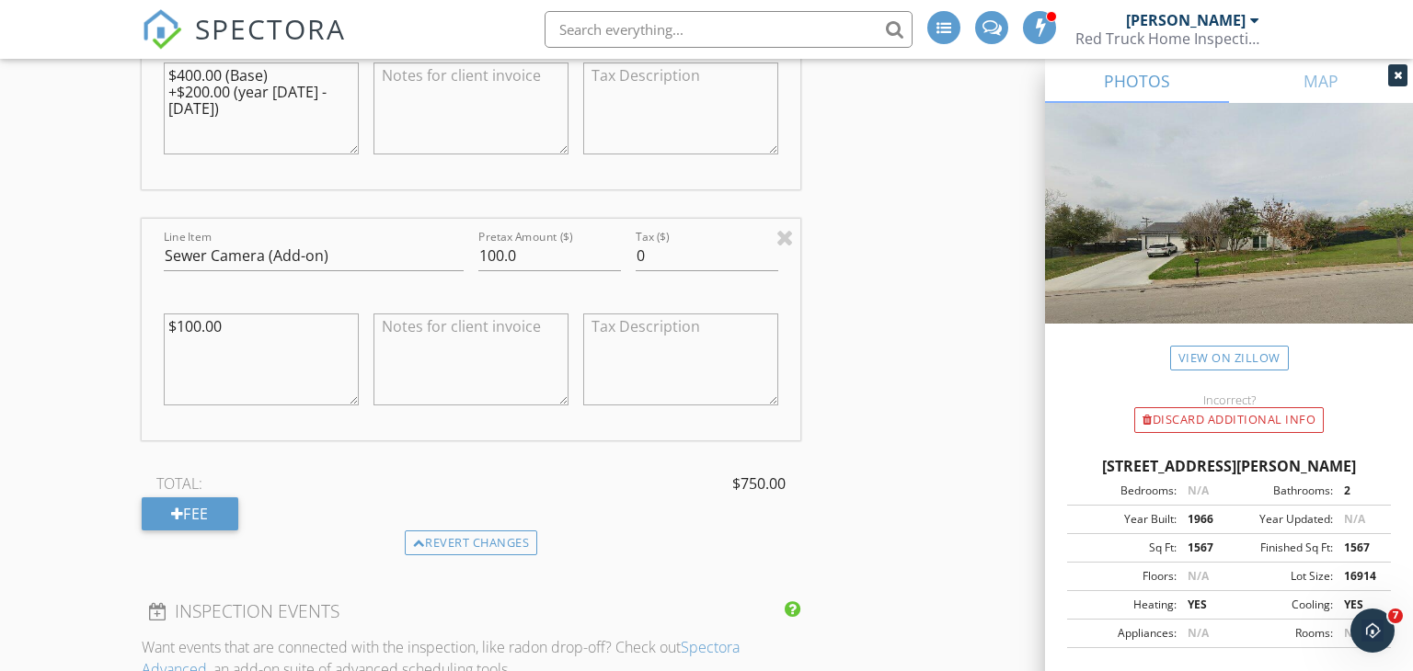
scroll to position [1920, 0]
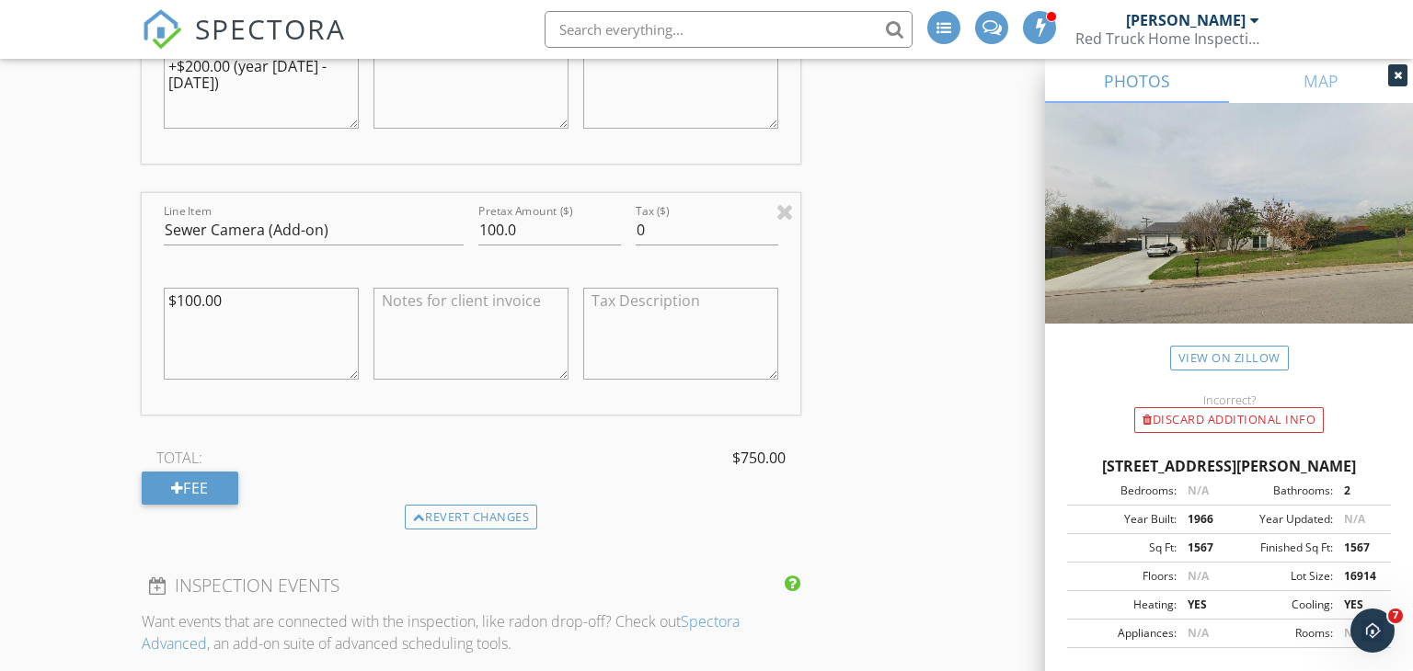
type textarea "$400.00 (Base) +$200.00 (year [DATE] - [DATE])"
click at [309, 329] on textarea "$100.00" at bounding box center [261, 334] width 195 height 92
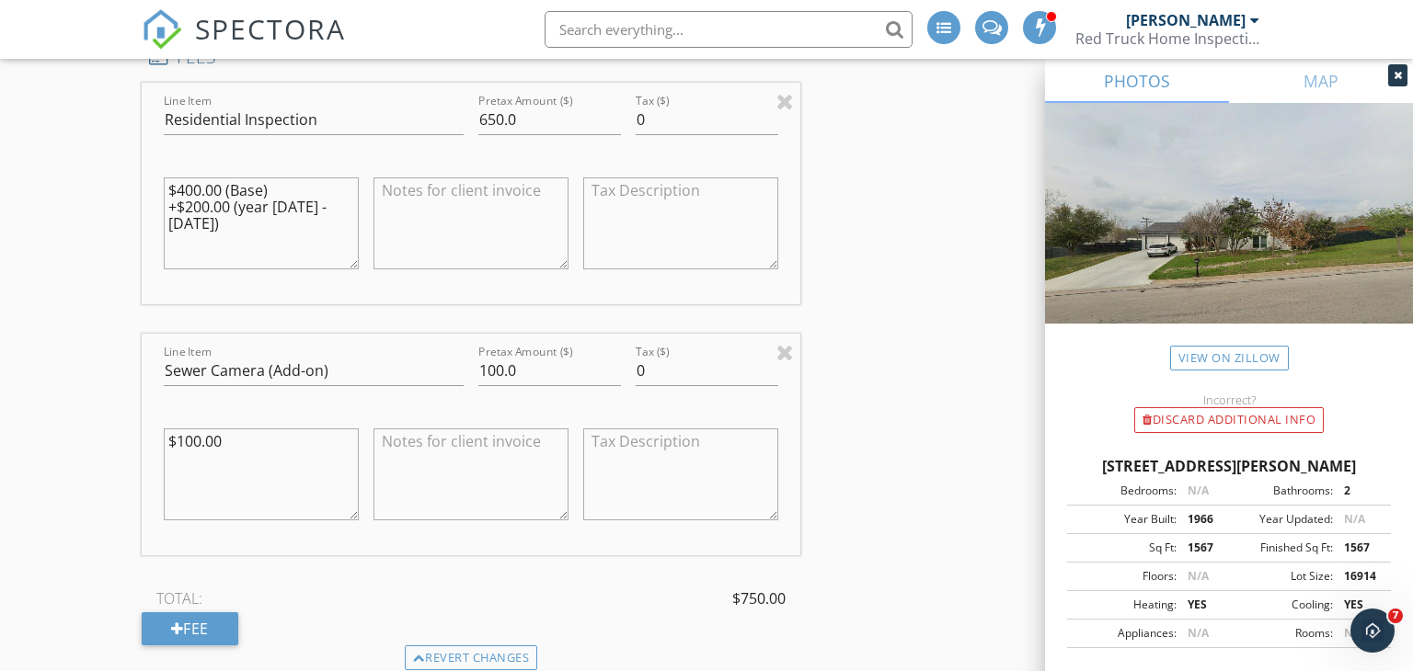
scroll to position [1780, 0]
click at [497, 118] on input "650.0" at bounding box center [549, 119] width 143 height 30
type input "600.0"
click at [400, 526] on div at bounding box center [470, 483] width 195 height 129
click at [212, 635] on div "Fee" at bounding box center [190, 628] width 97 height 33
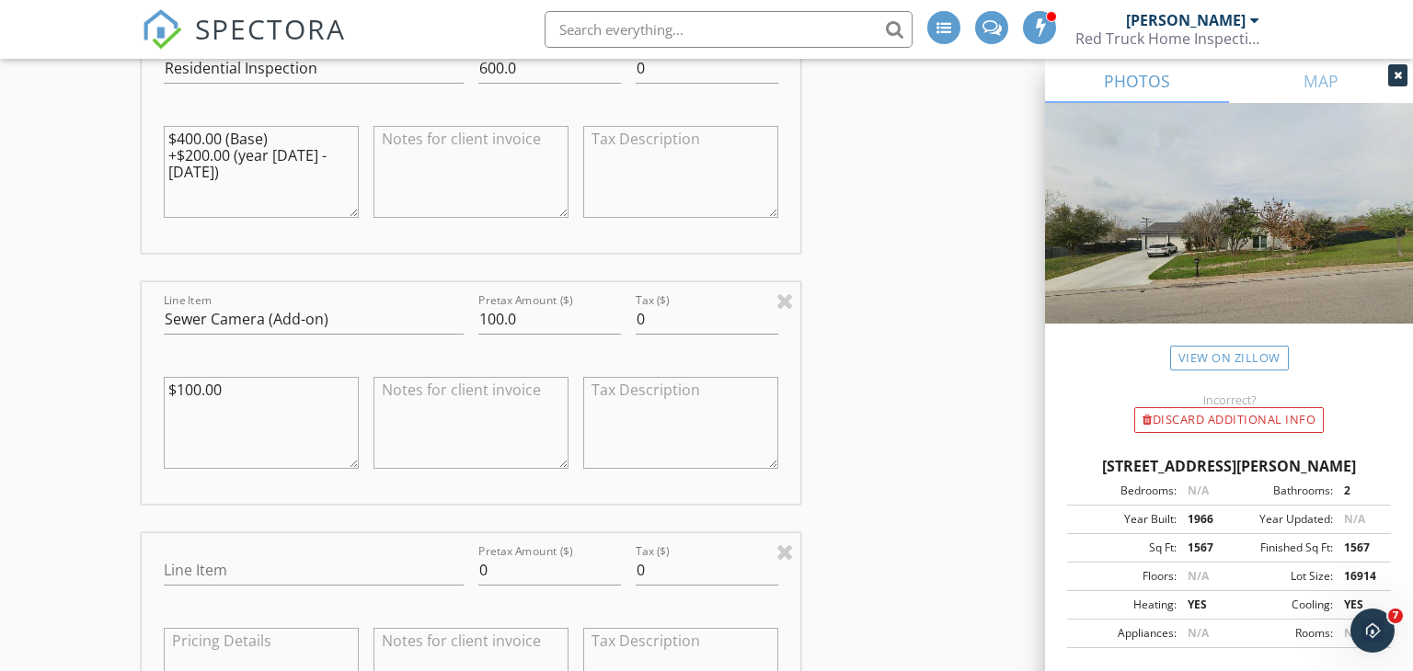
scroll to position [1838, 0]
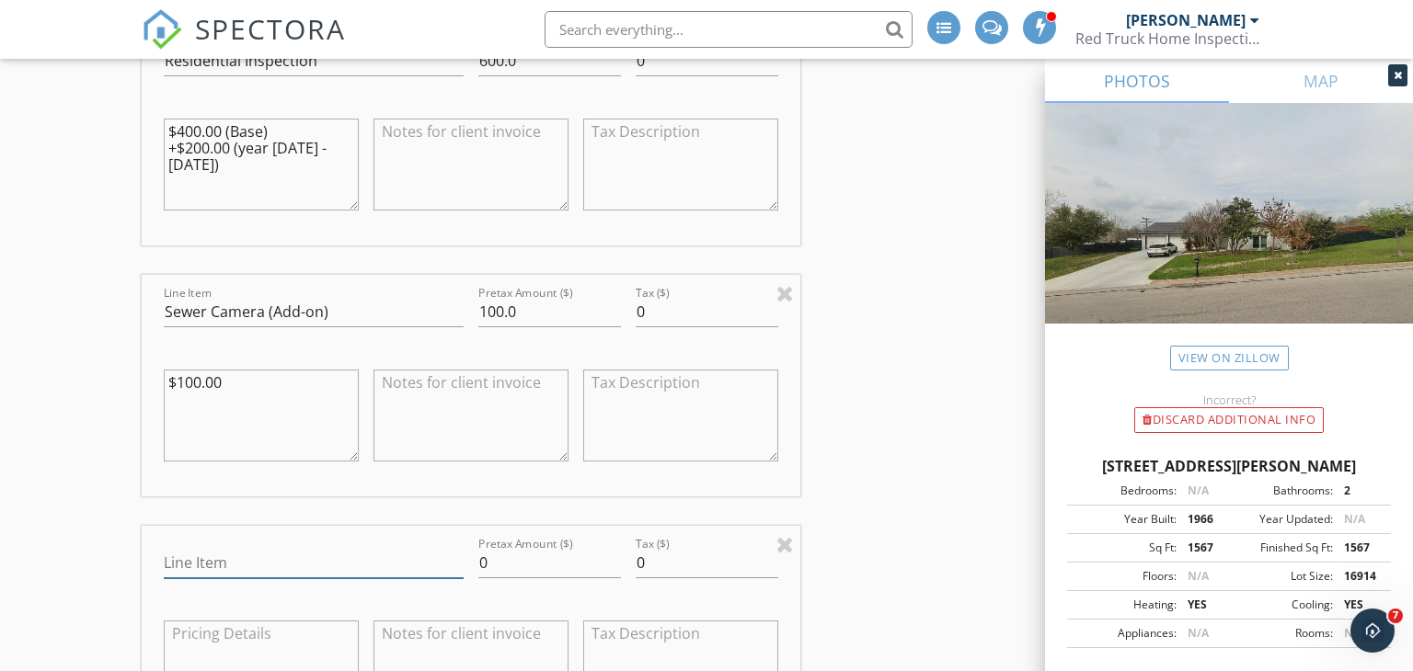
click at [271, 560] on input "Line Item" at bounding box center [314, 563] width 300 height 30
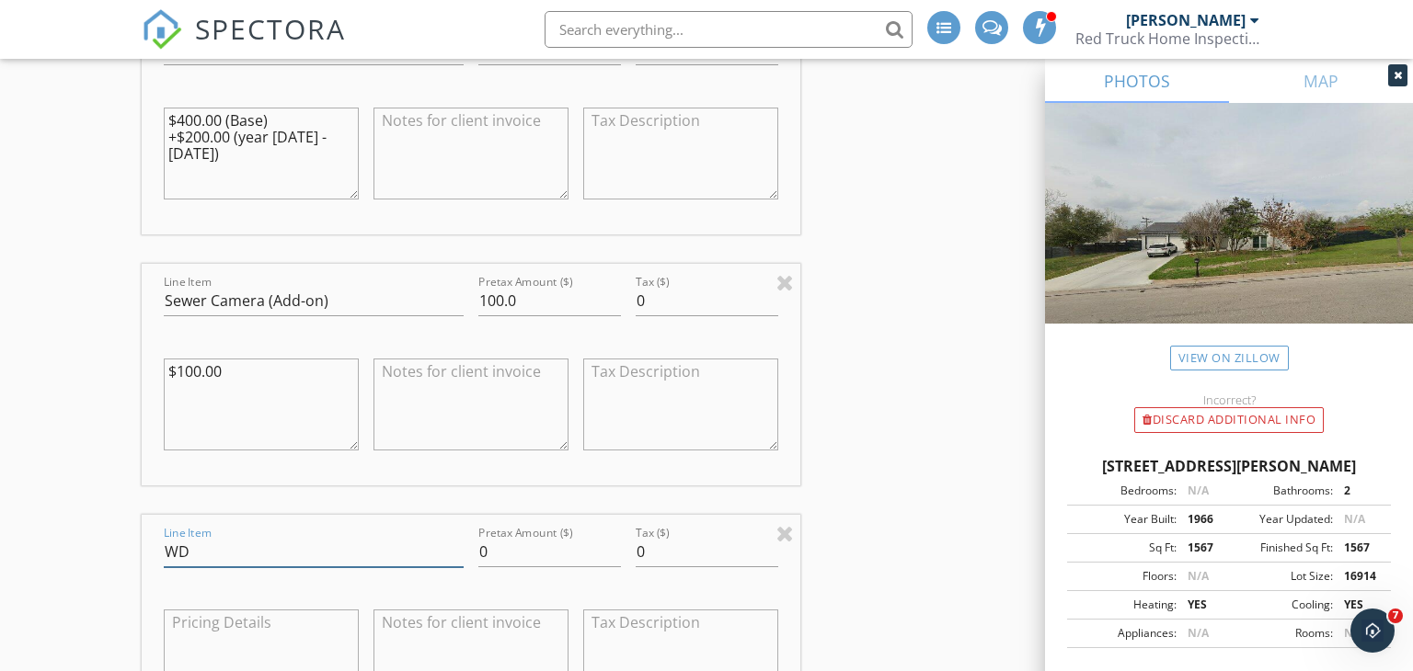
type input "WDI"
